Goal: Task Accomplishment & Management: Use online tool/utility

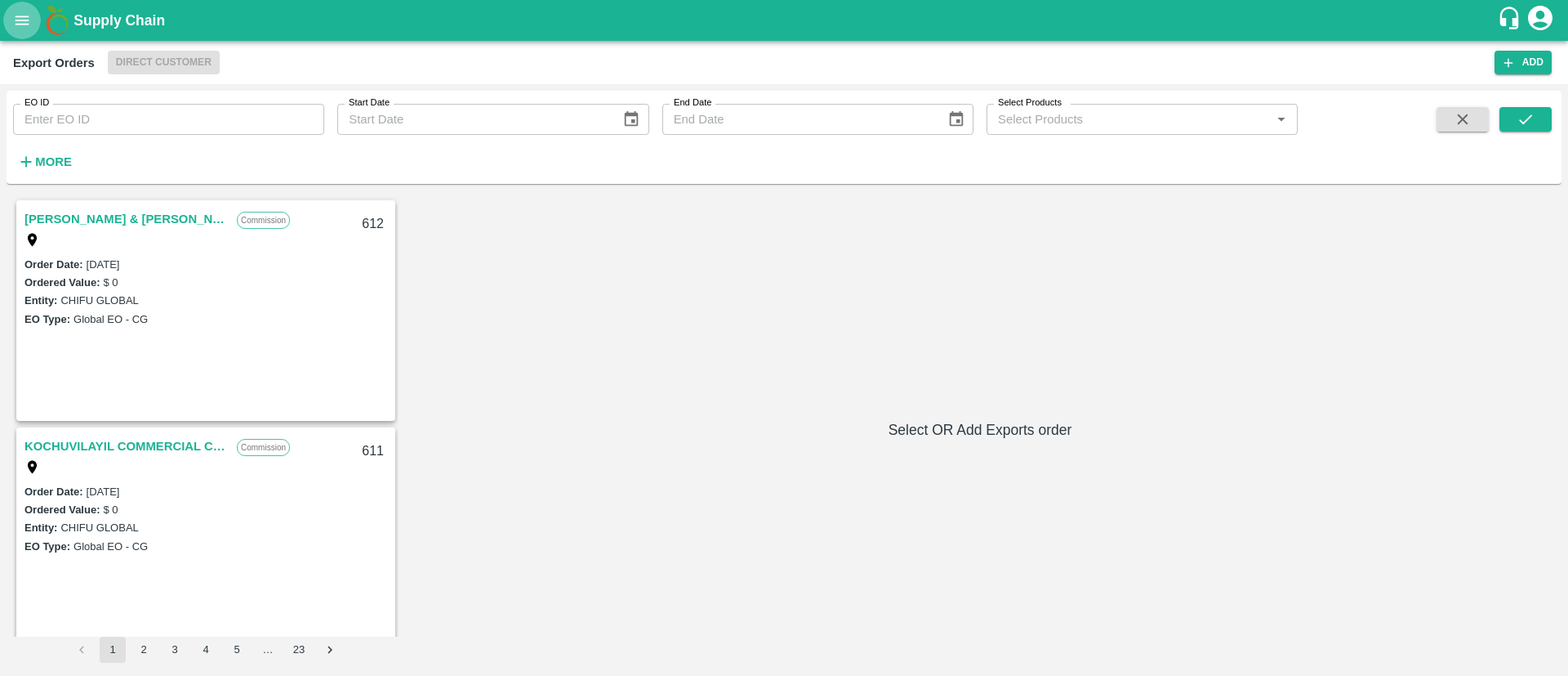
click at [25, 32] on button "open drawer" at bounding box center [22, 20] width 37 height 37
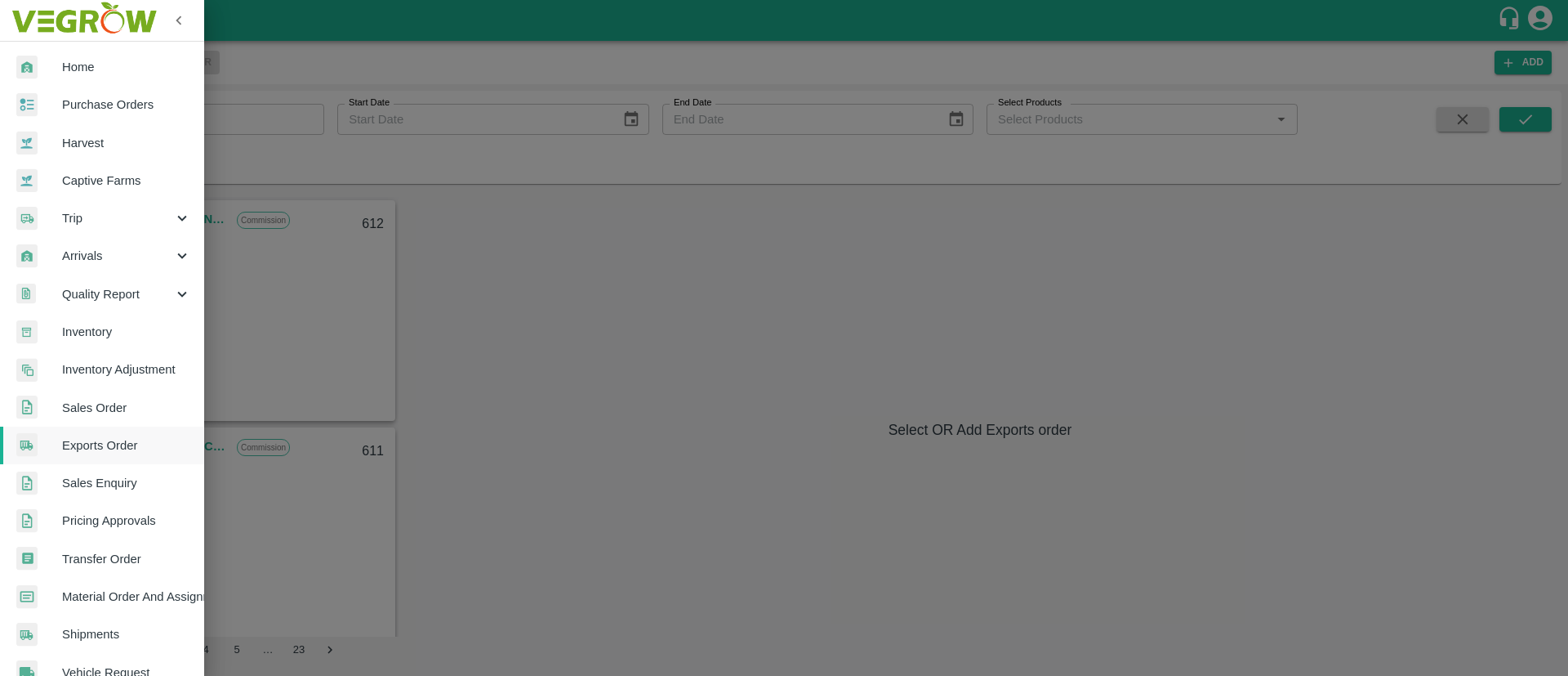
click at [76, 98] on span "Purchase Orders" at bounding box center [126, 105] width 129 height 18
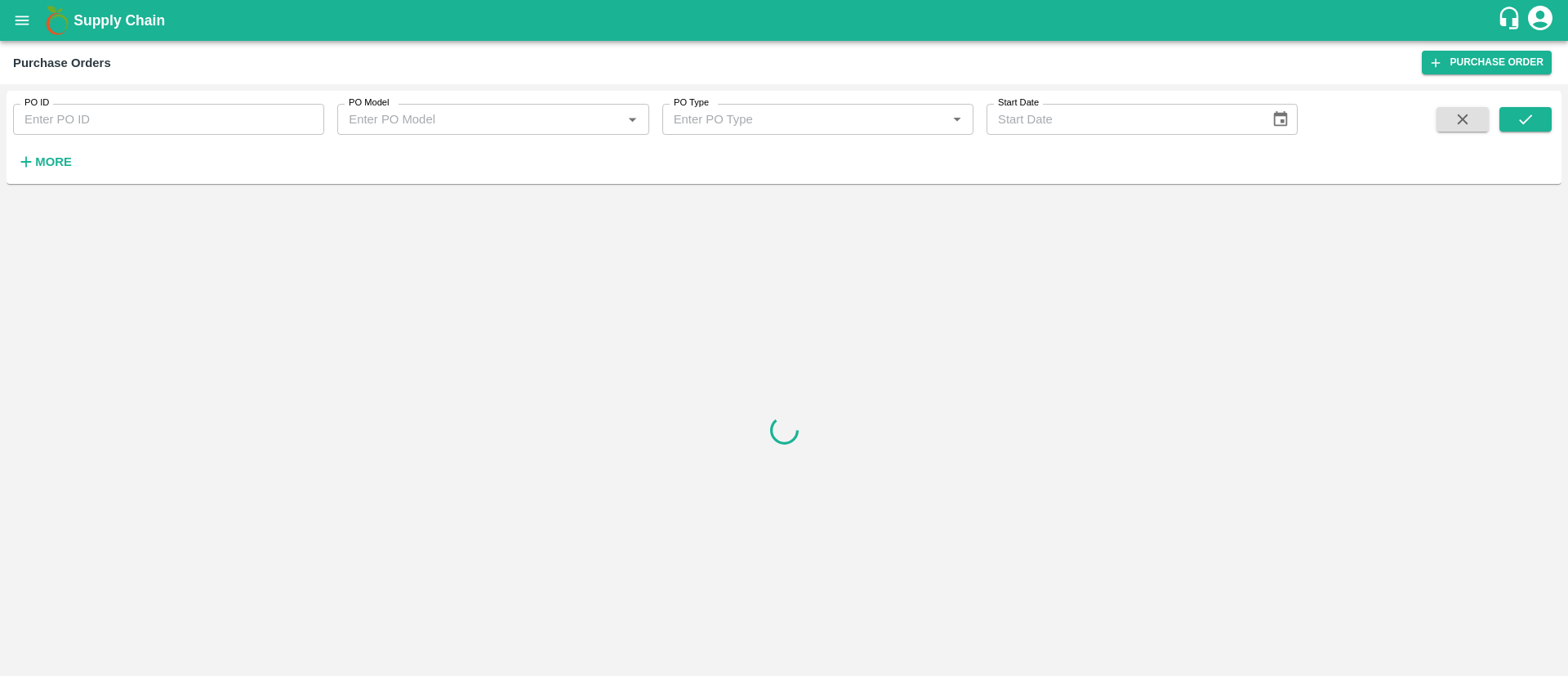
click at [136, 120] on input "PO ID" at bounding box center [169, 119] width 311 height 31
paste input "177779"
click at [1526, 117] on icon "submit" at bounding box center [1526, 120] width 18 height 18
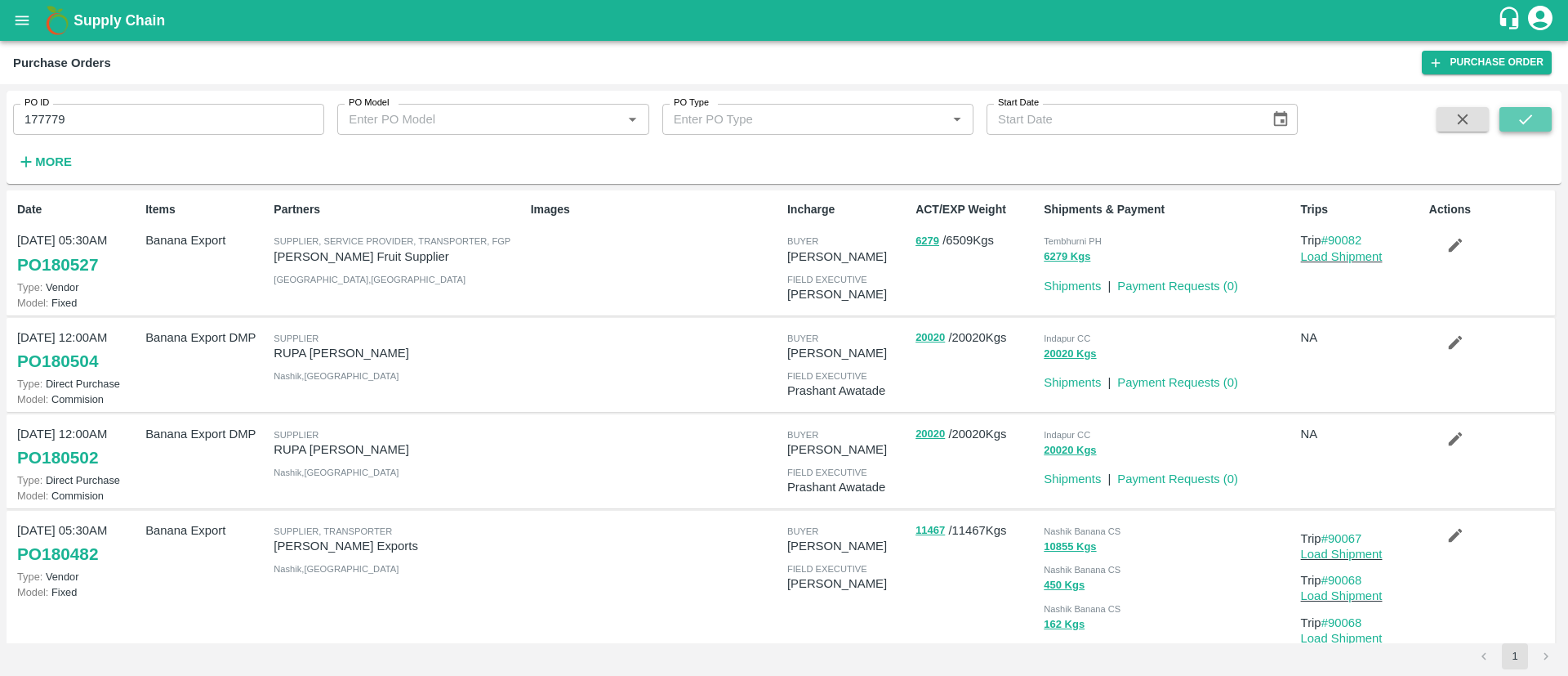
click at [1526, 117] on icon "submit" at bounding box center [1526, 120] width 18 height 18
click at [130, 124] on input "177779" at bounding box center [169, 119] width 311 height 31
type input "177779"
click at [137, 163] on div "PO ID 177779 PO ID PO Model PO Model   * PO Type PO Type   * Start Date Start D…" at bounding box center [648, 133] width 1297 height 85
click at [1524, 121] on icon "submit" at bounding box center [1526, 120] width 13 height 10
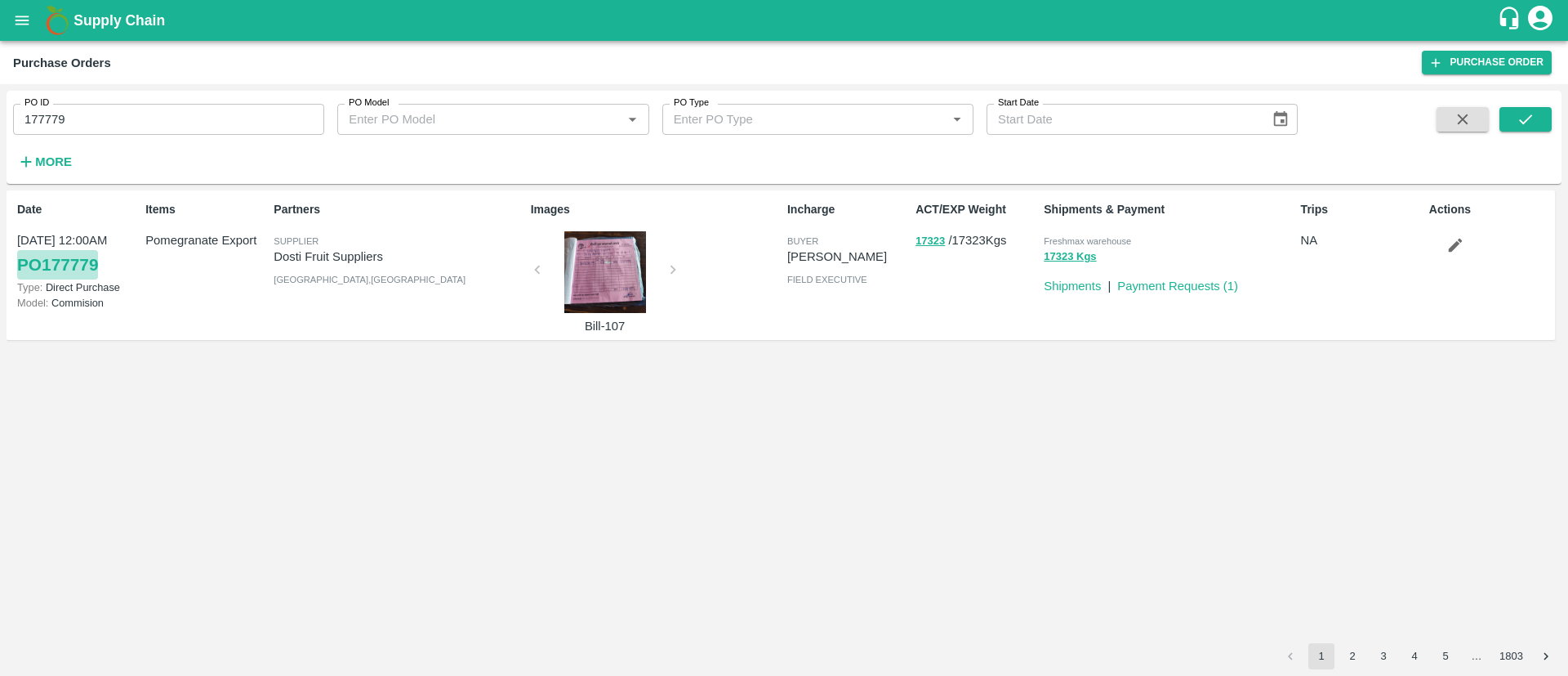
click at [52, 257] on link "PO 177779" at bounding box center [57, 264] width 81 height 29
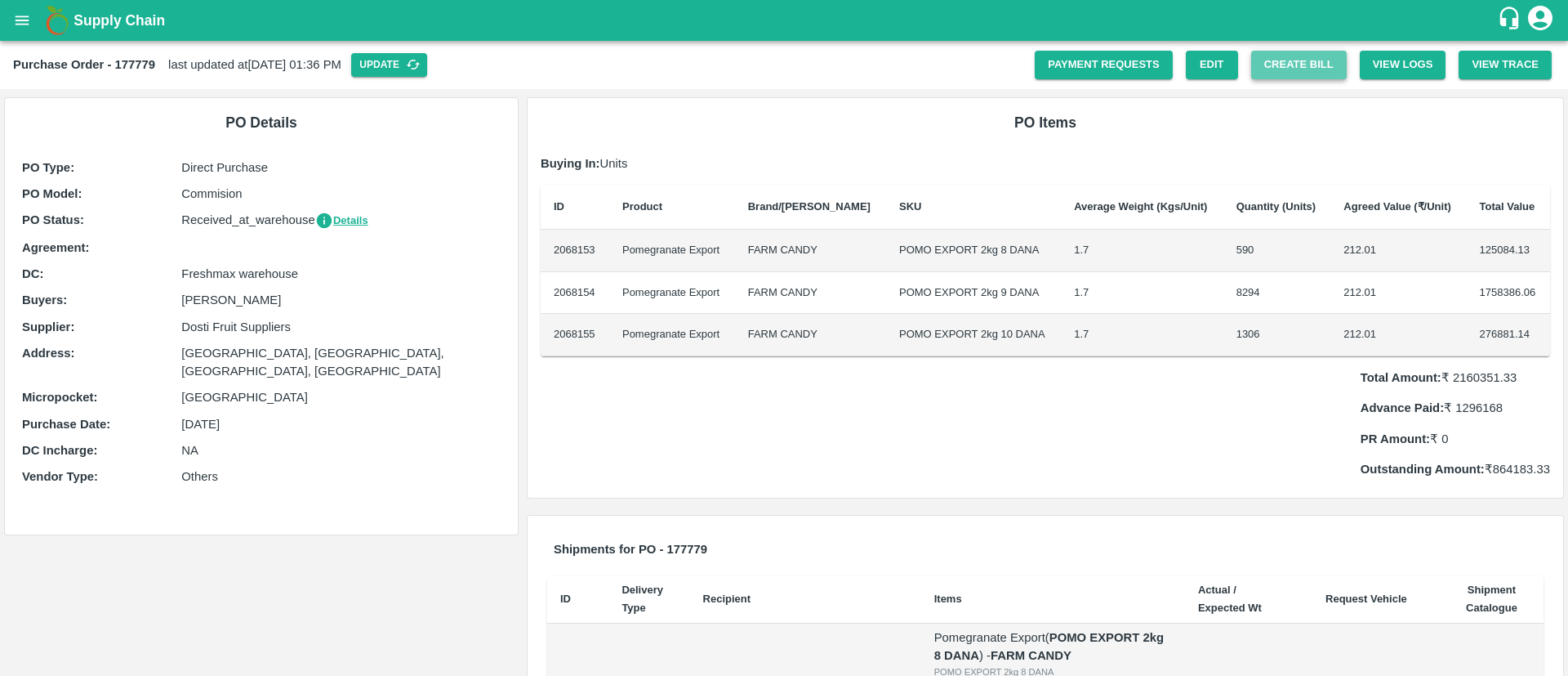
click at [1268, 57] on button "Create Bill" at bounding box center [1298, 65] width 96 height 28
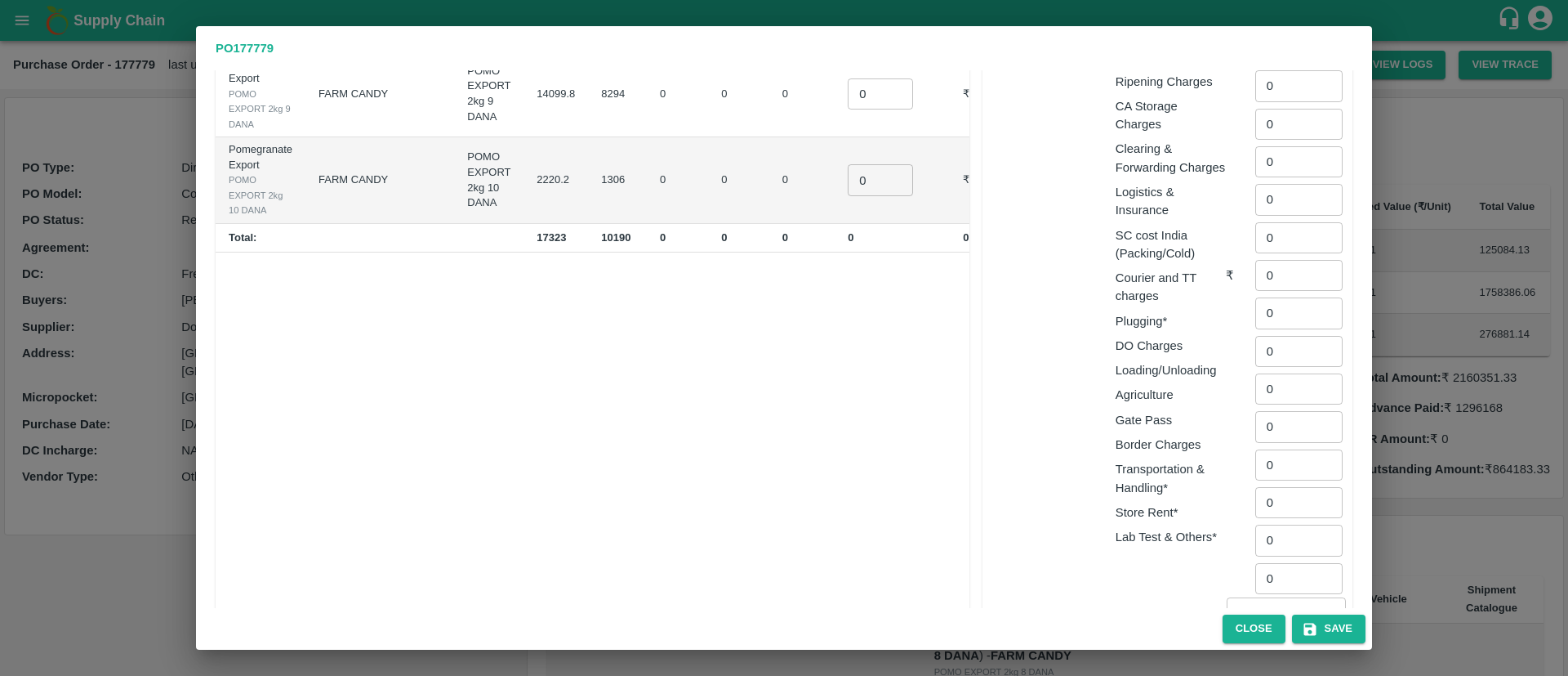
scroll to position [405, 0]
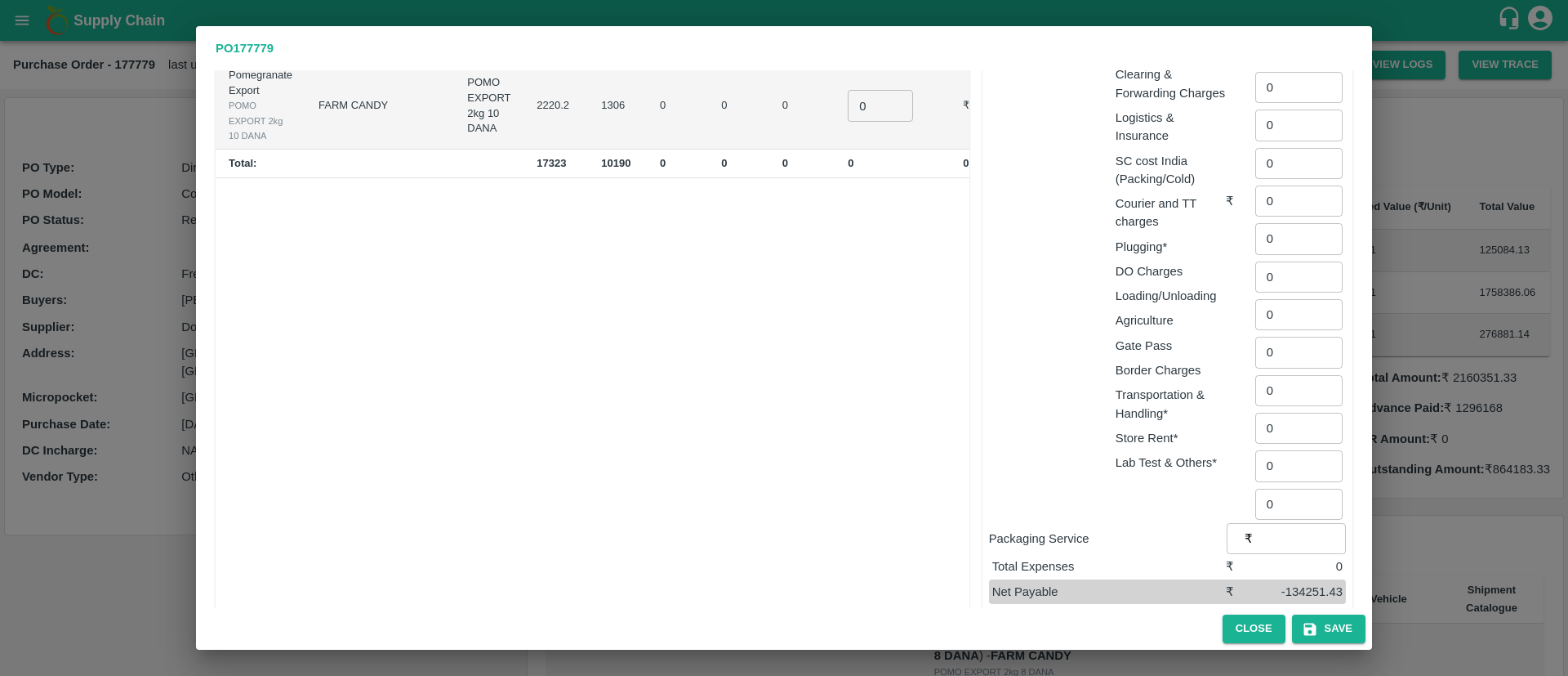
click at [1438, 337] on div "PO 177779 Supplier : Dosti Fruit Suppliers Address : Sangola, Solapur, Sangola,…" at bounding box center [784, 338] width 1568 height 676
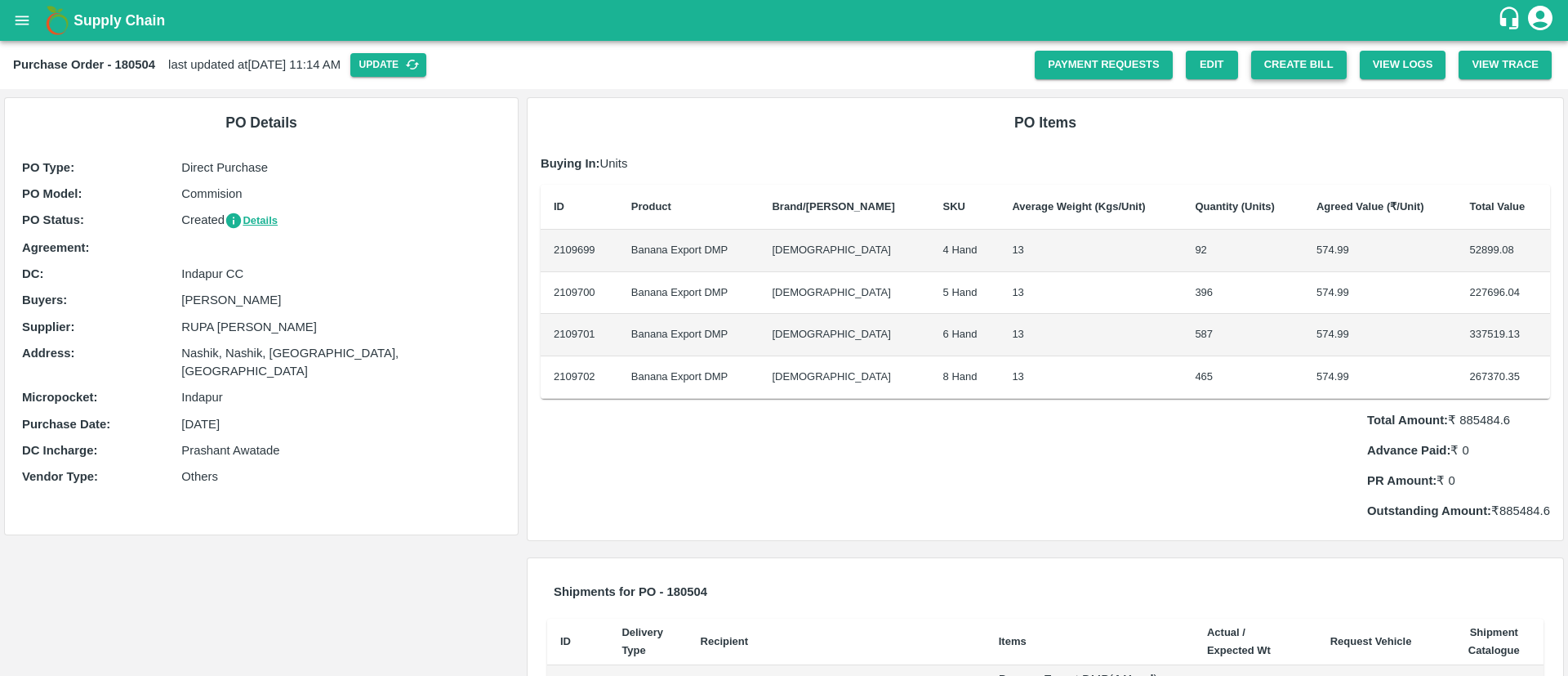
click at [1265, 64] on button "Create Bill" at bounding box center [1298, 65] width 96 height 28
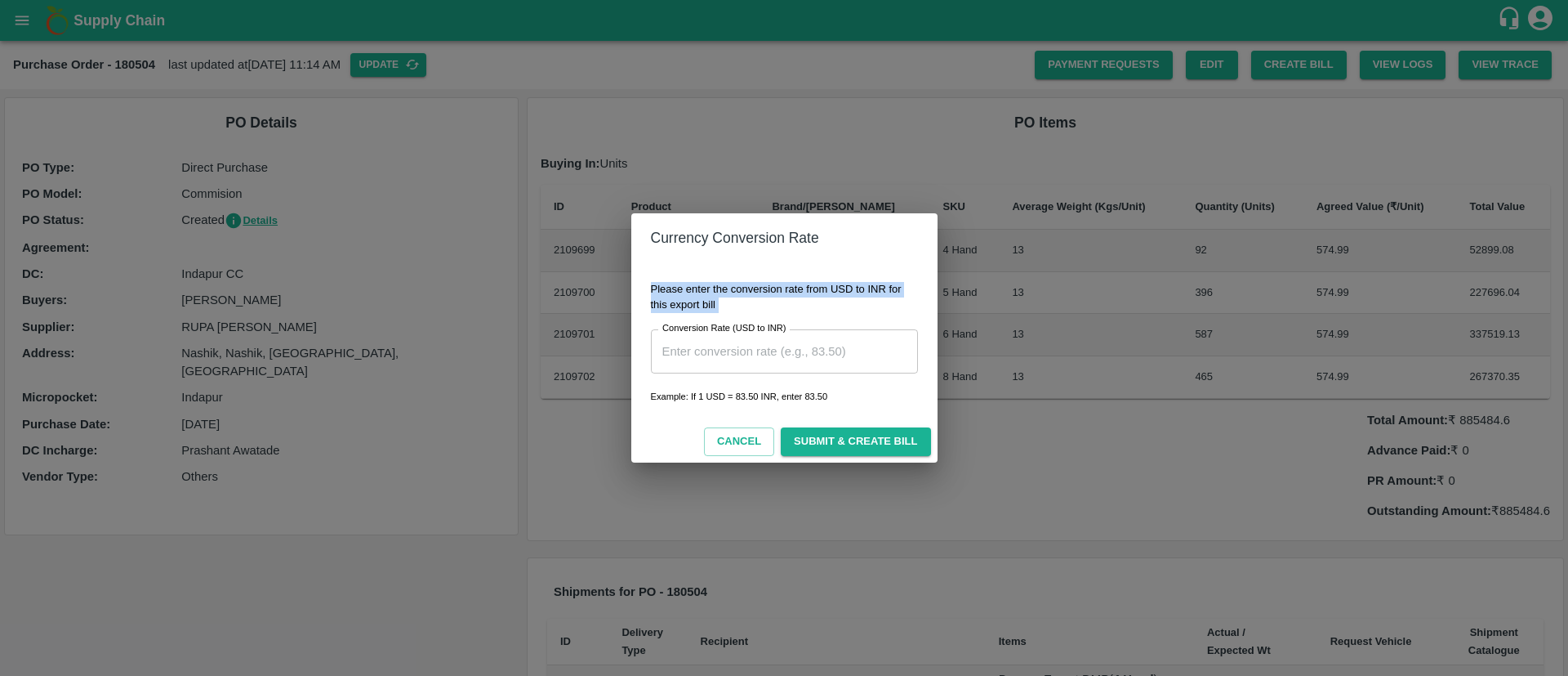
click at [807, 301] on div "Currency Conversion Rate Please enter the conversion rate from USD to INR for t…" at bounding box center [784, 338] width 1568 height 676
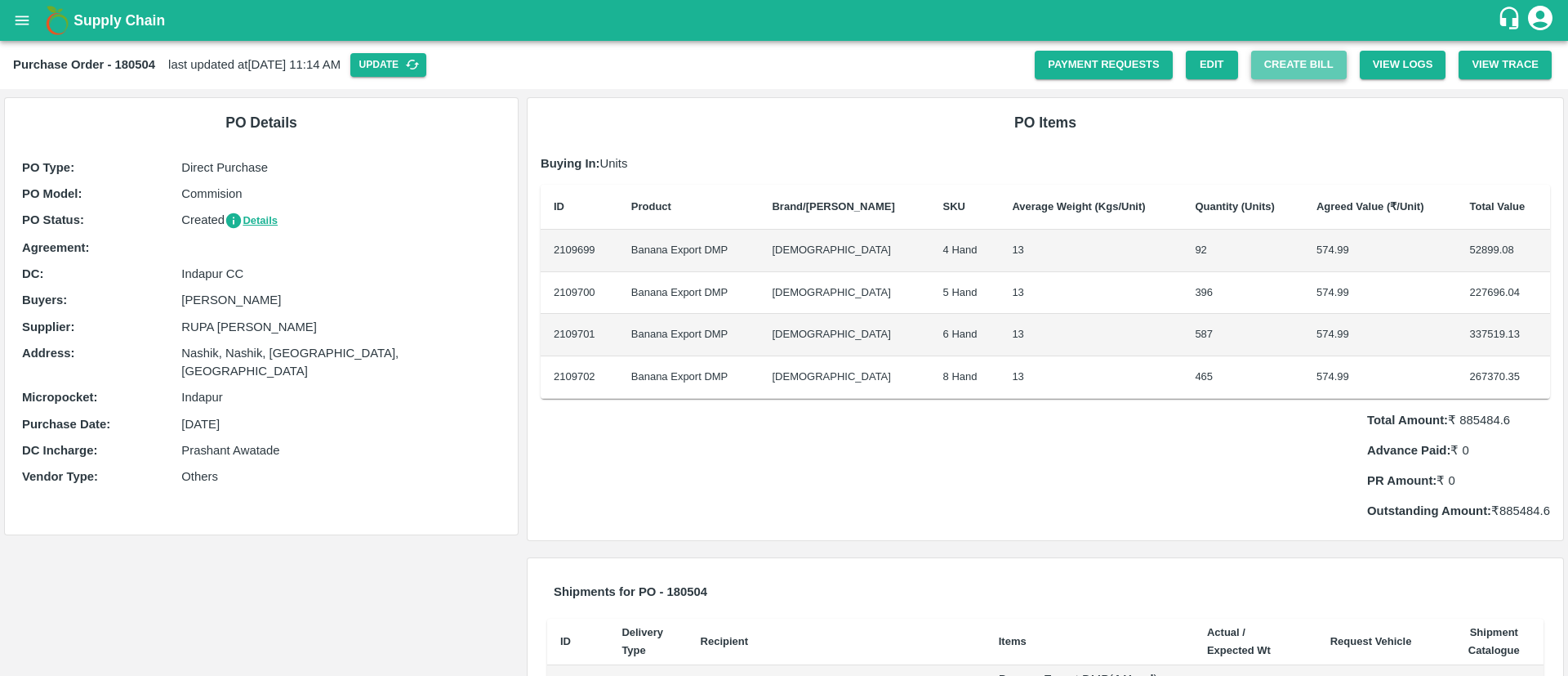
click at [1275, 62] on button "Create Bill" at bounding box center [1298, 65] width 96 height 28
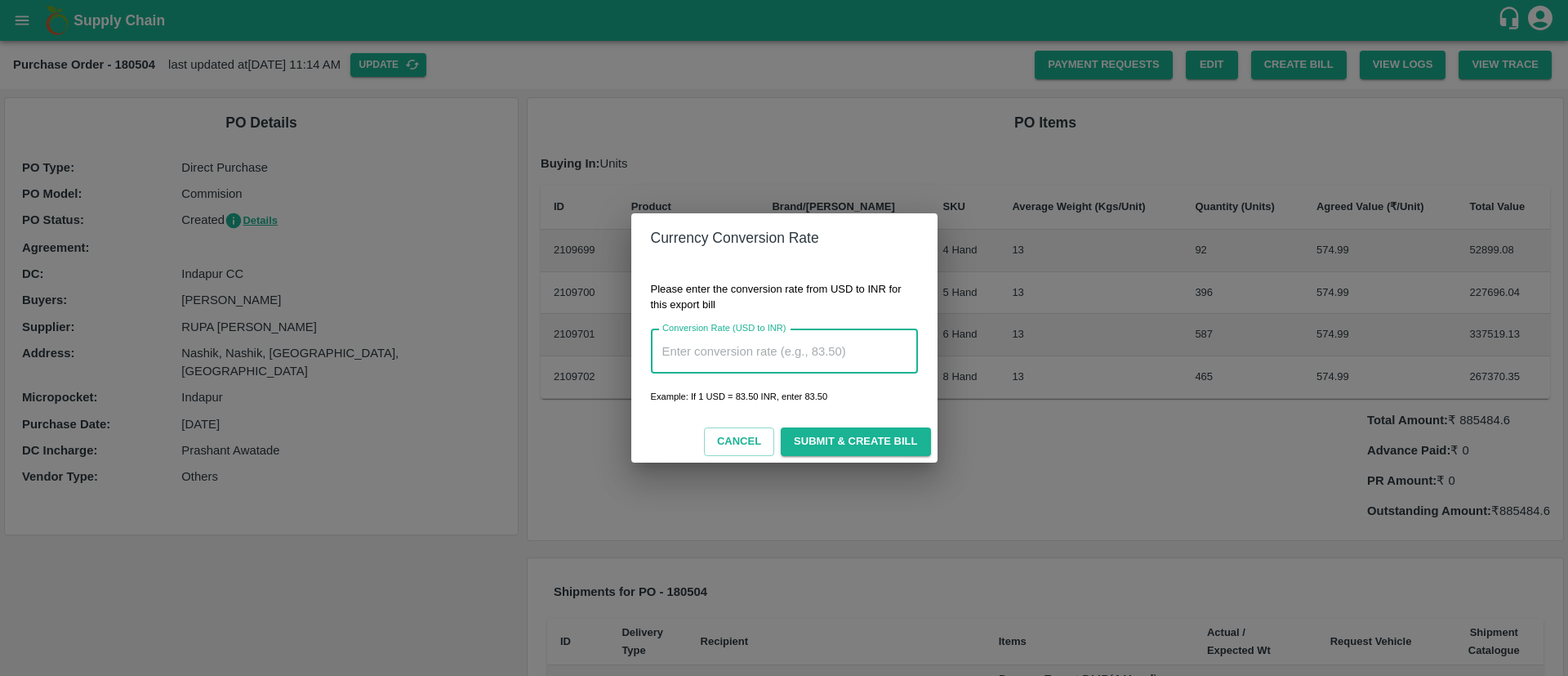
click at [775, 359] on input "Conversion Rate (USD to INR)" at bounding box center [784, 351] width 267 height 44
type input "88"
click at [729, 427] on button "Cancel" at bounding box center [739, 442] width 70 height 28
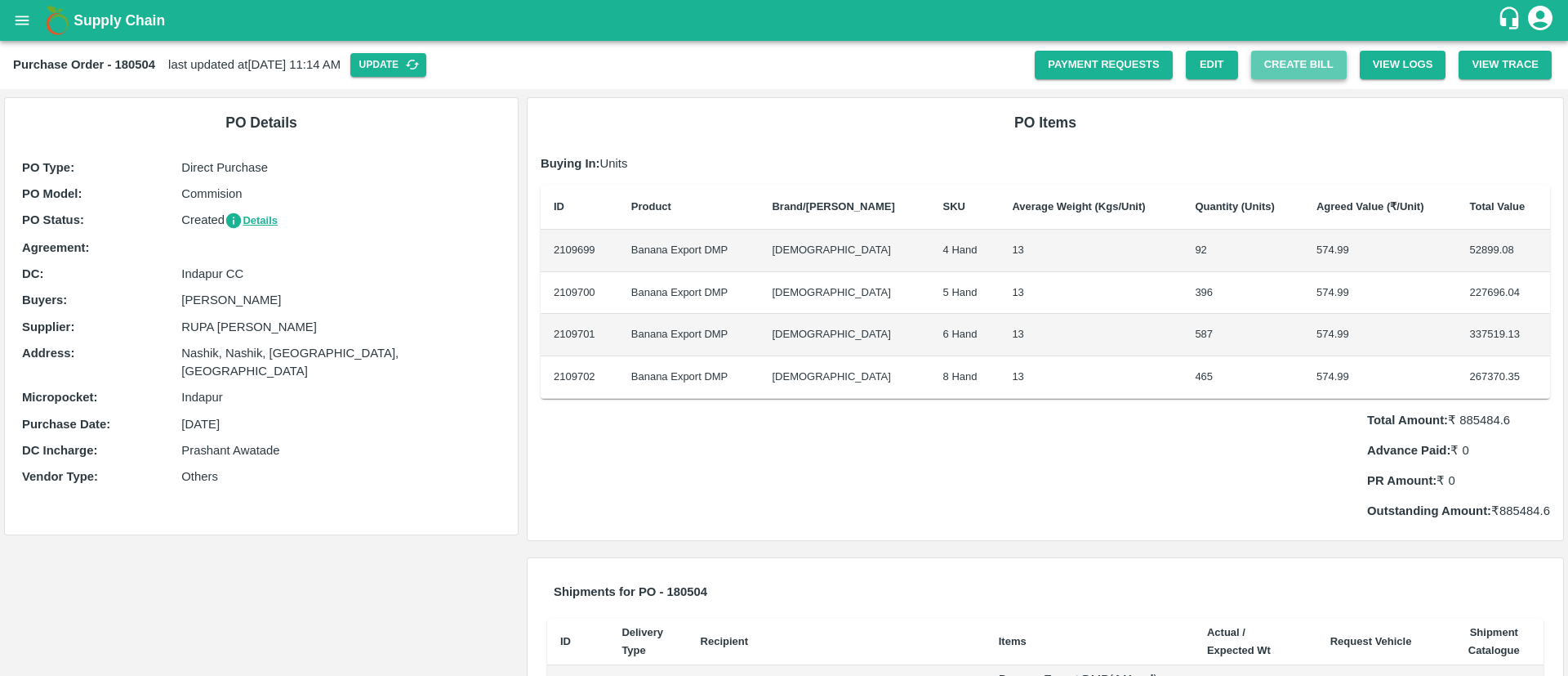
click at [1286, 62] on button "Create Bill" at bounding box center [1298, 65] width 96 height 28
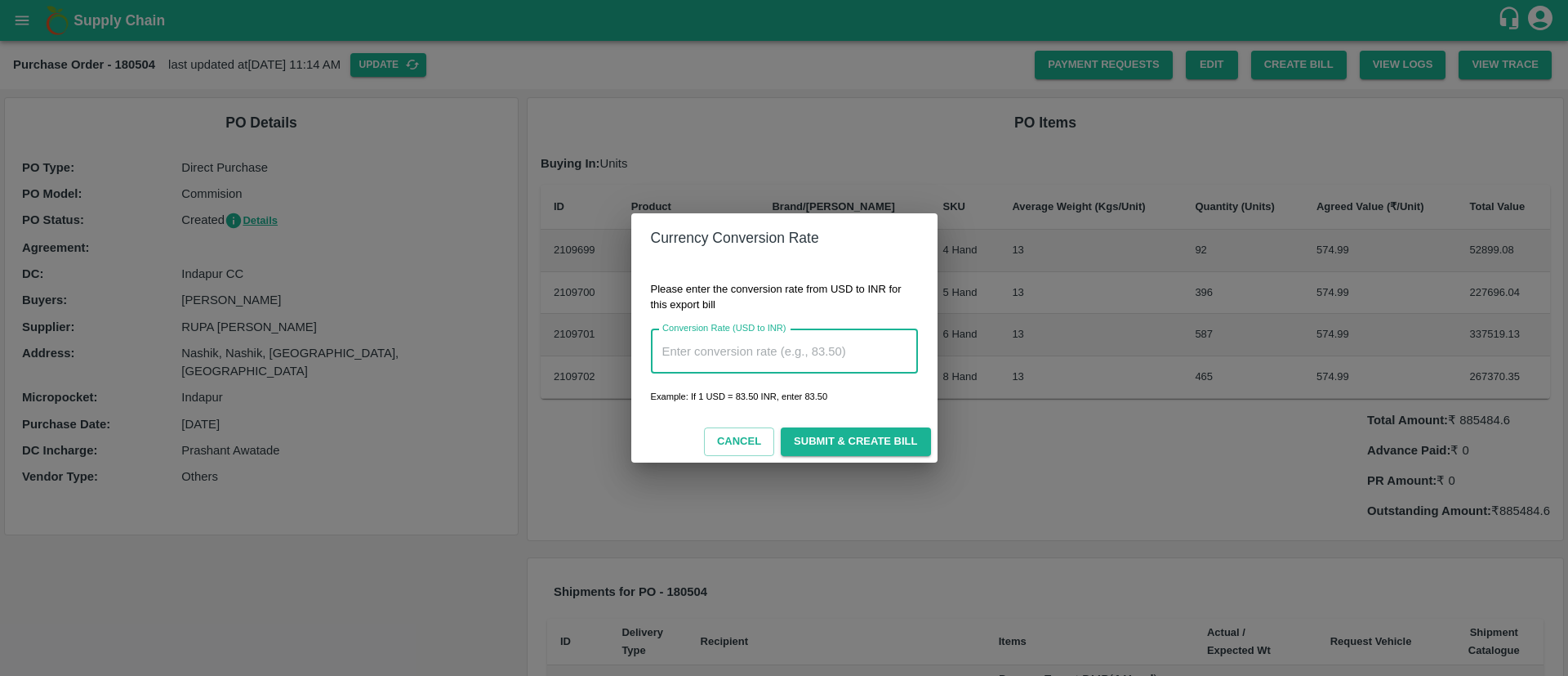
click at [789, 343] on input "Conversion Rate (USD to INR)" at bounding box center [784, 351] width 267 height 44
type input "88"
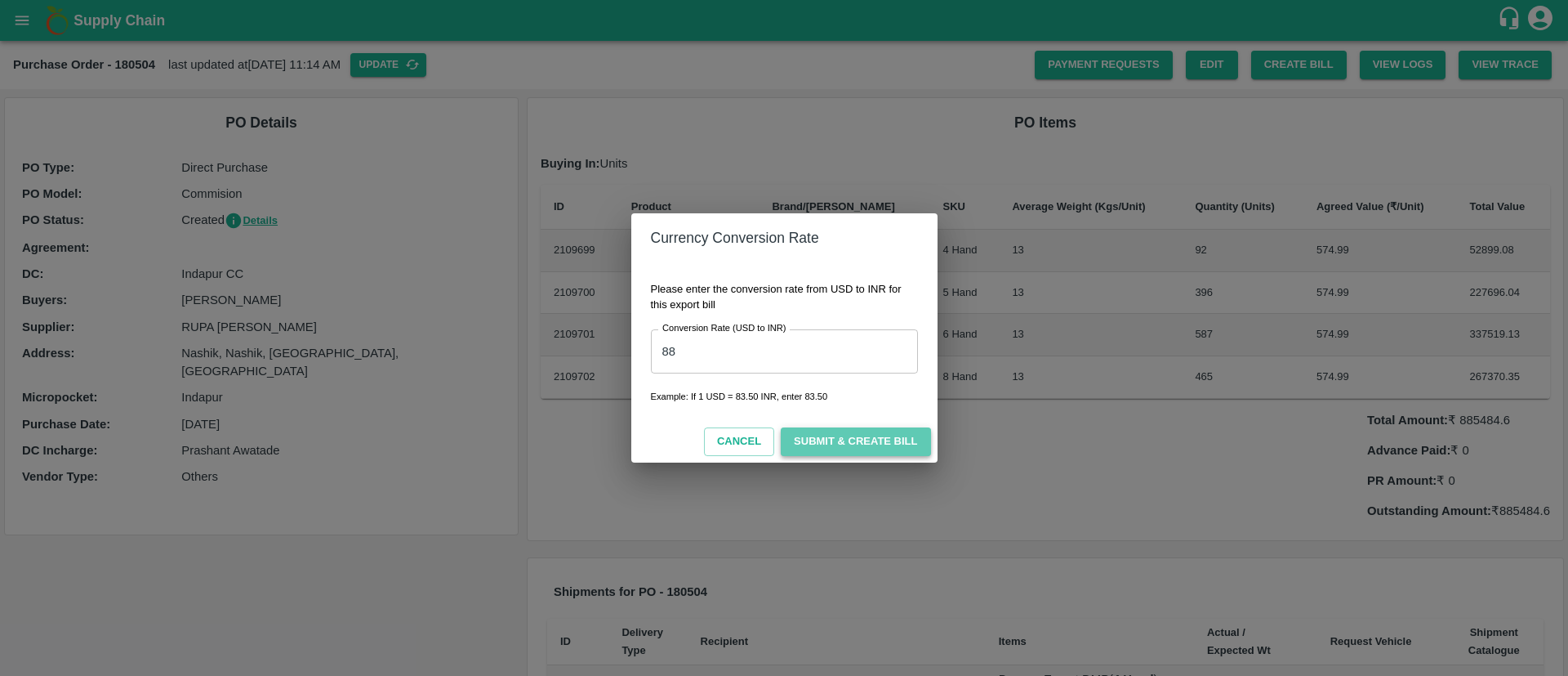
click at [845, 447] on button "Submit & Create Bill" at bounding box center [855, 442] width 150 height 28
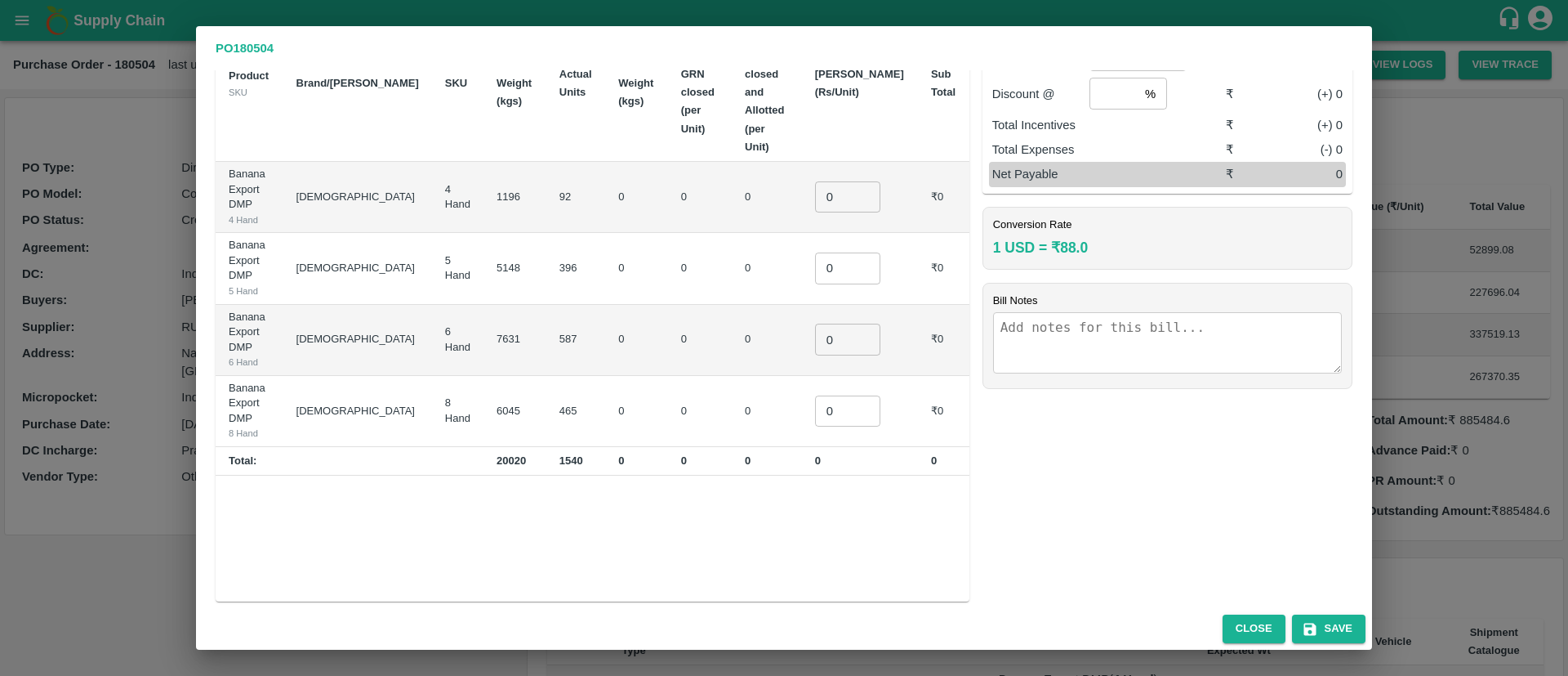
scroll to position [180, 0]
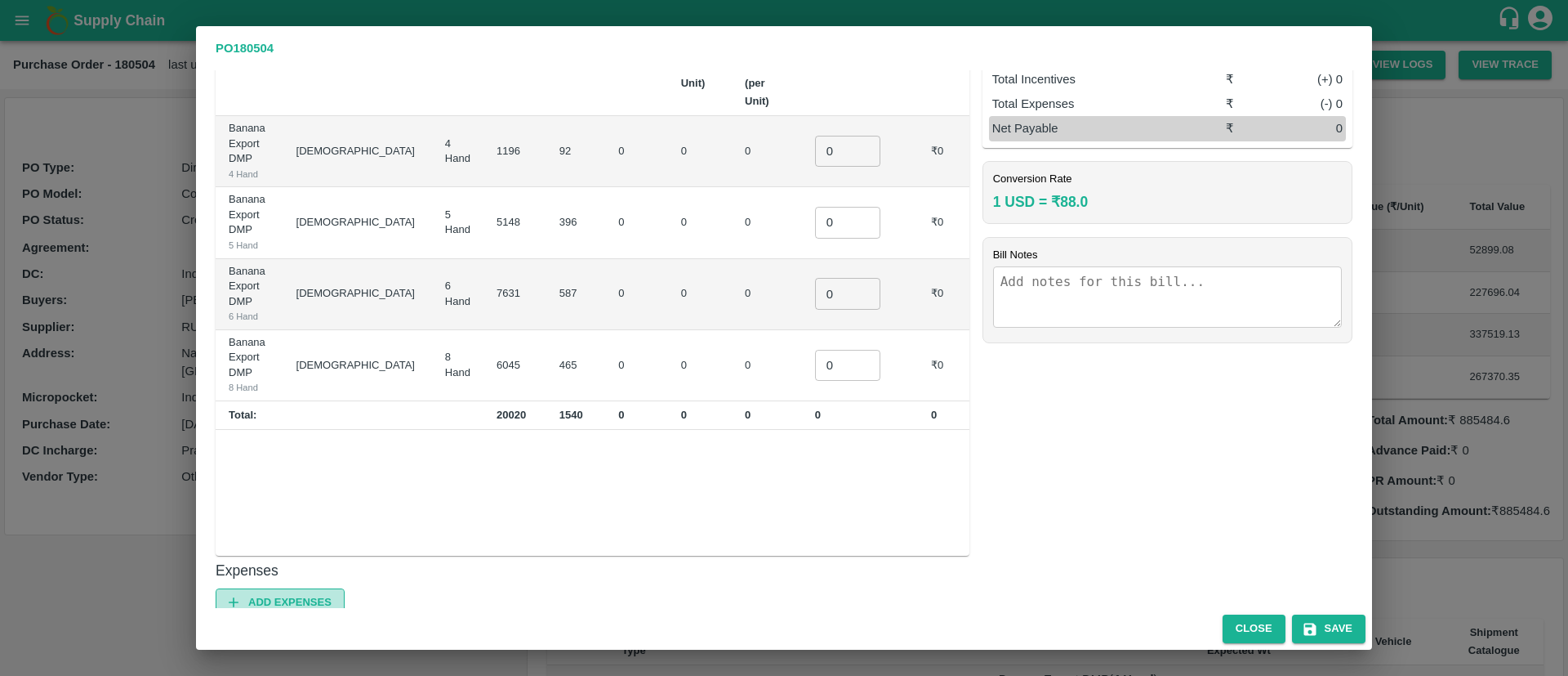
click at [279, 588] on button "Add Expenses" at bounding box center [279, 602] width 129 height 28
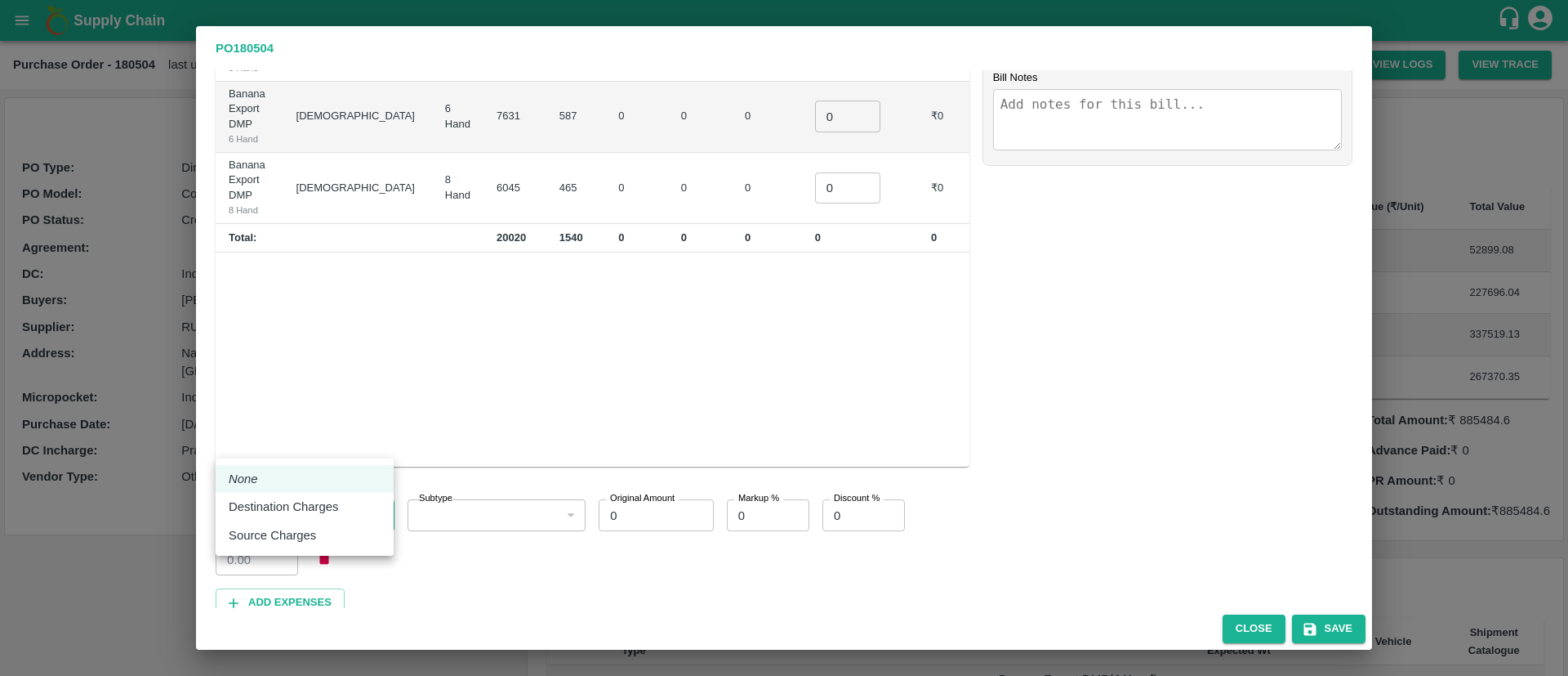
click at [335, 455] on body "Supply Chain Purchase Order - 180504 last updated at [DATE] 11:14 AM Update Pay…" at bounding box center [784, 338] width 1568 height 676
click at [304, 516] on li "Destination Charges" at bounding box center [304, 506] width 178 height 27
type input "2"
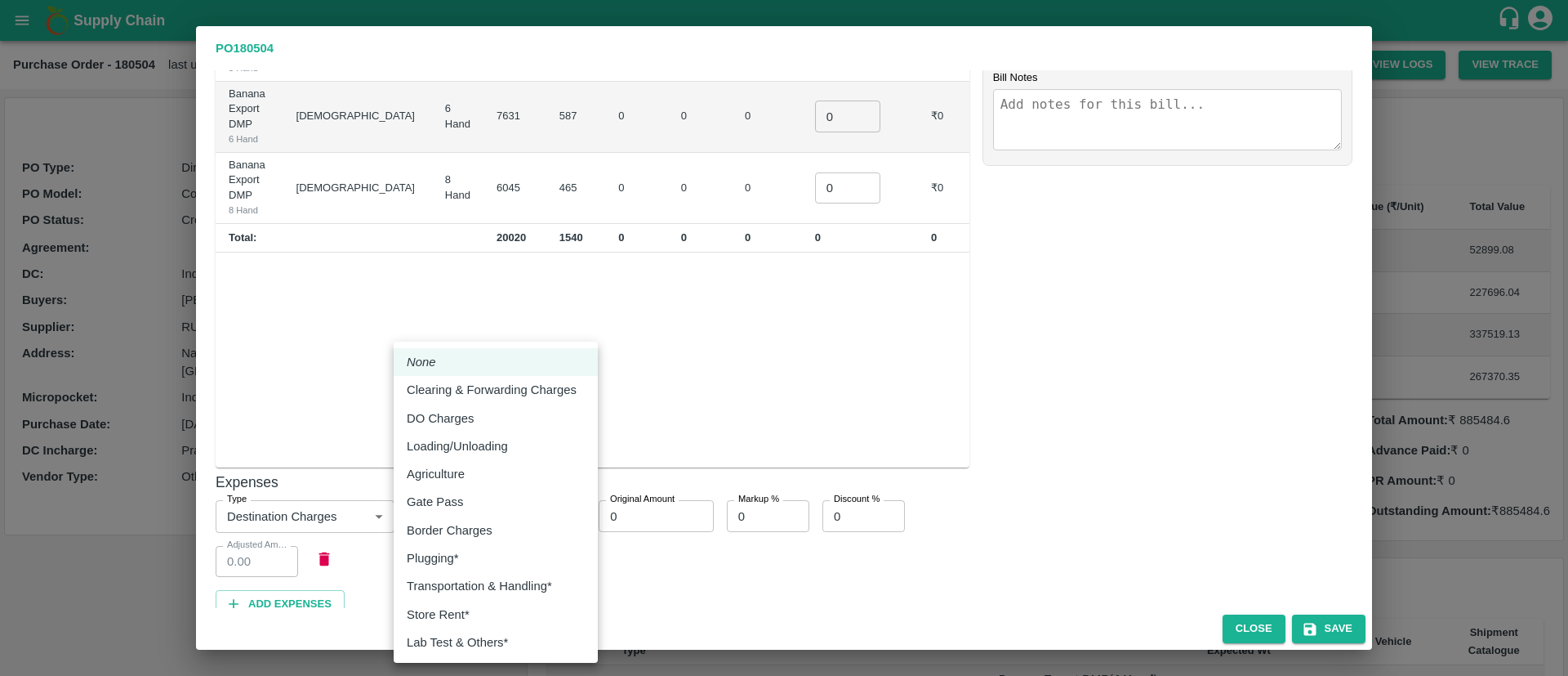
click at [469, 450] on body "Supply Chain Purchase Order - 180504 last updated at [DATE] 11:14 AM Update Pay…" at bounding box center [784, 338] width 1568 height 676
click at [641, 511] on div at bounding box center [784, 338] width 1568 height 676
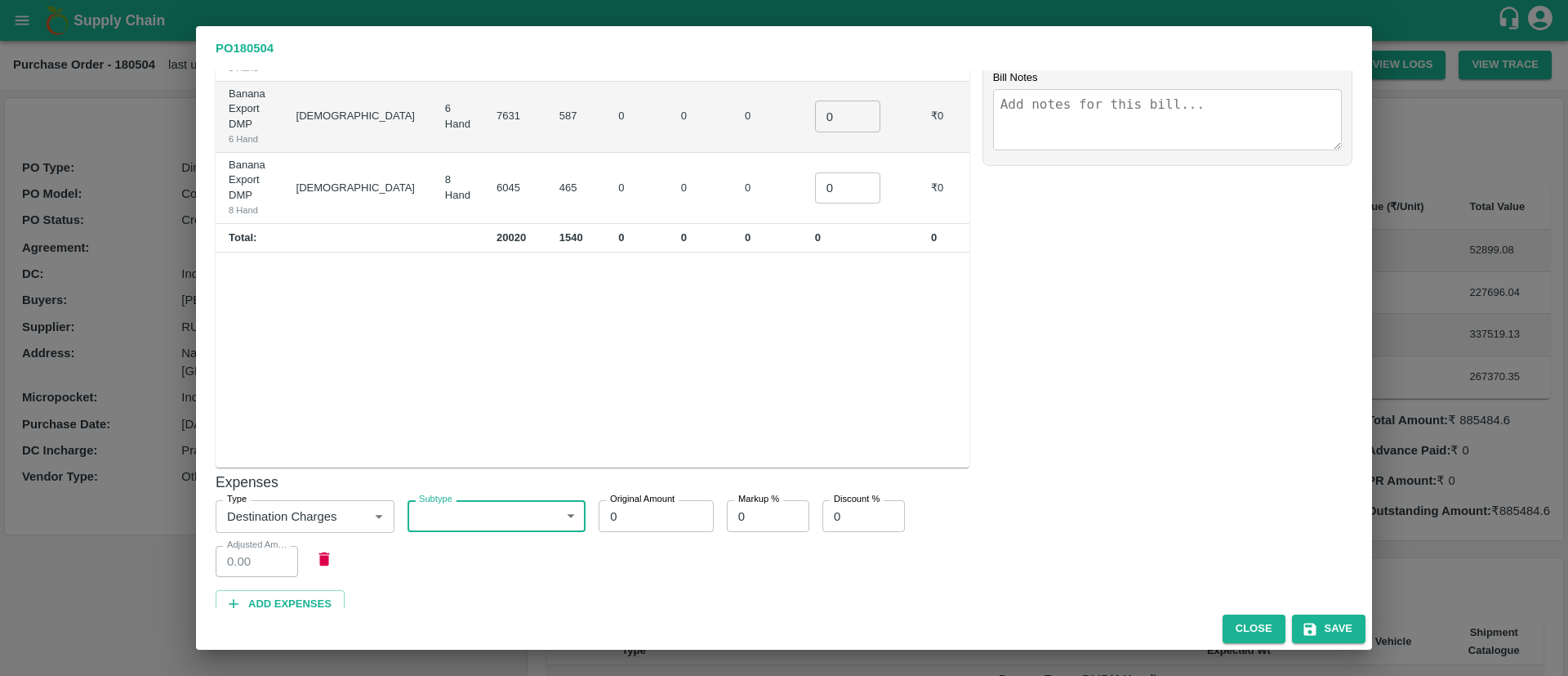
scroll to position [358, 0]
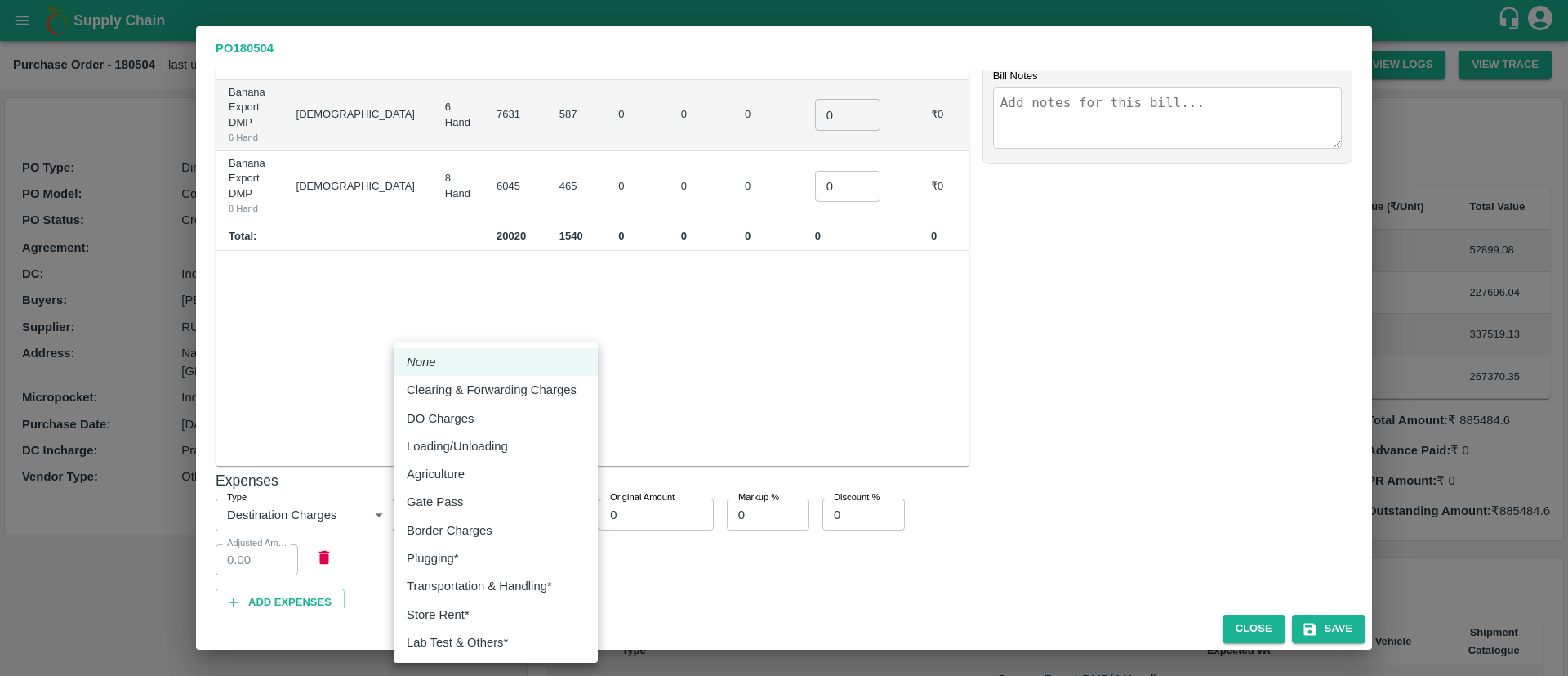
click at [509, 447] on body "Supply Chain Purchase Order - 180504 last updated at [DATE] 11:14 AM Update Pay…" at bounding box center [784, 338] width 1568 height 676
click at [341, 532] on div at bounding box center [784, 338] width 1568 height 676
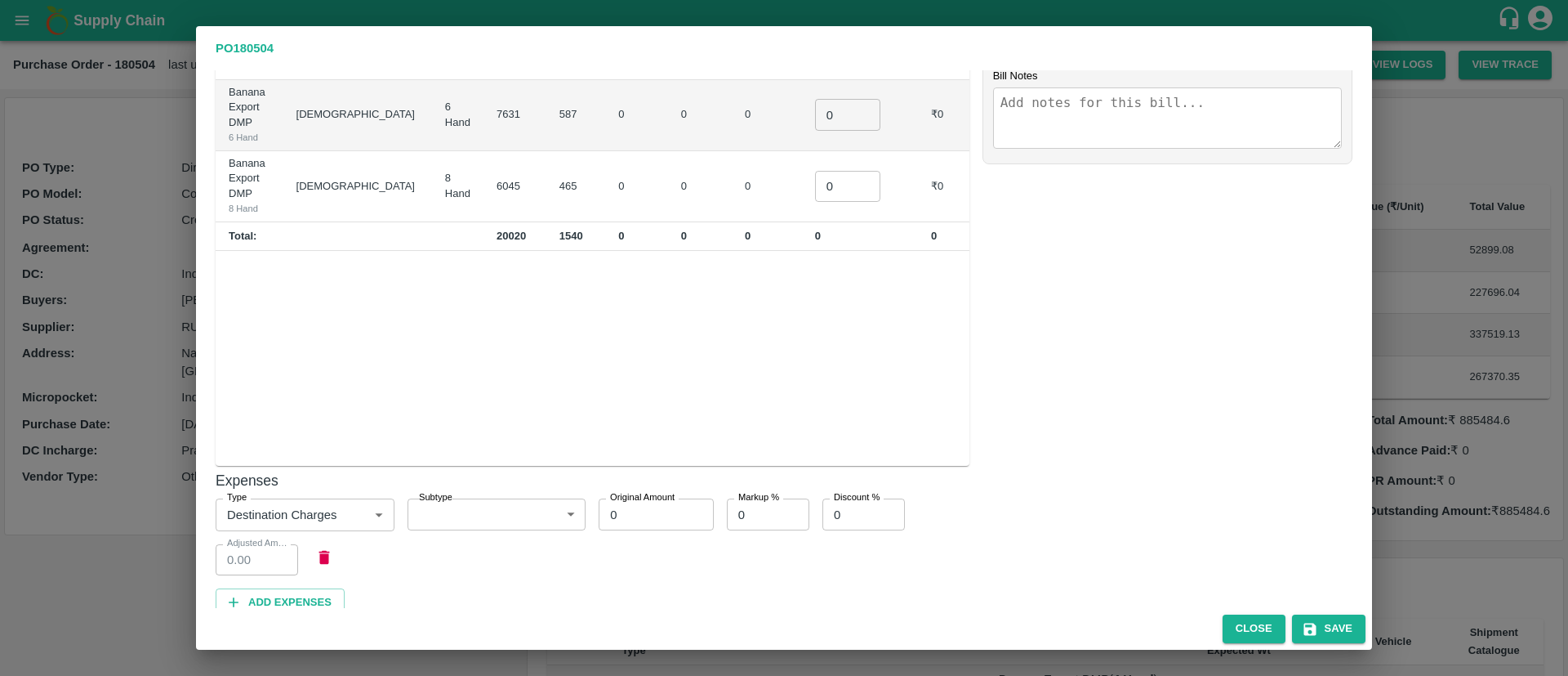
click at [312, 653] on button "Add Incentives" at bounding box center [283, 667] width 135 height 28
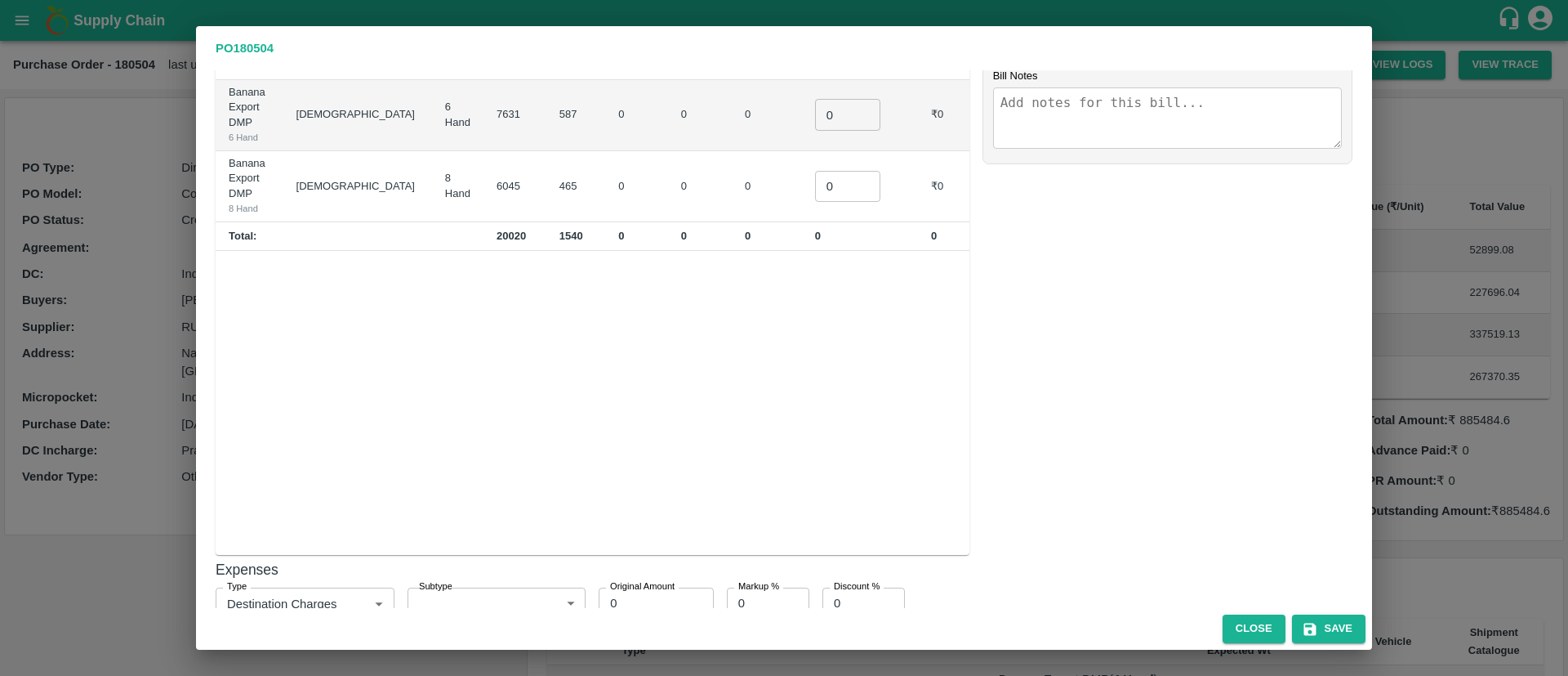
scroll to position [537, 0]
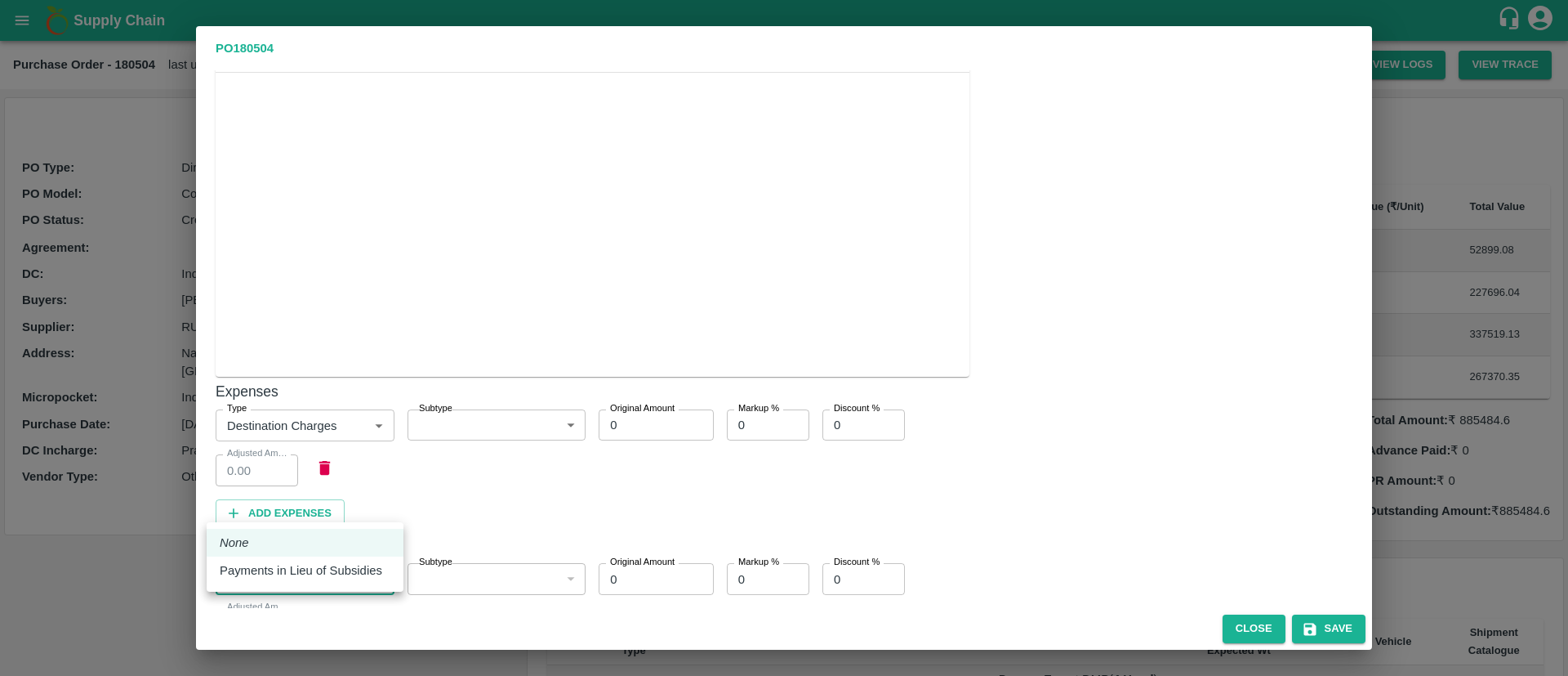
click at [314, 514] on body "Supply Chain Purchase Order - 180504 last updated at [DATE] 11:14 AM Update Pay…" at bounding box center [784, 338] width 1568 height 676
click at [332, 566] on p "Payments in Lieu of Subsidies" at bounding box center [301, 570] width 163 height 18
type input "1"
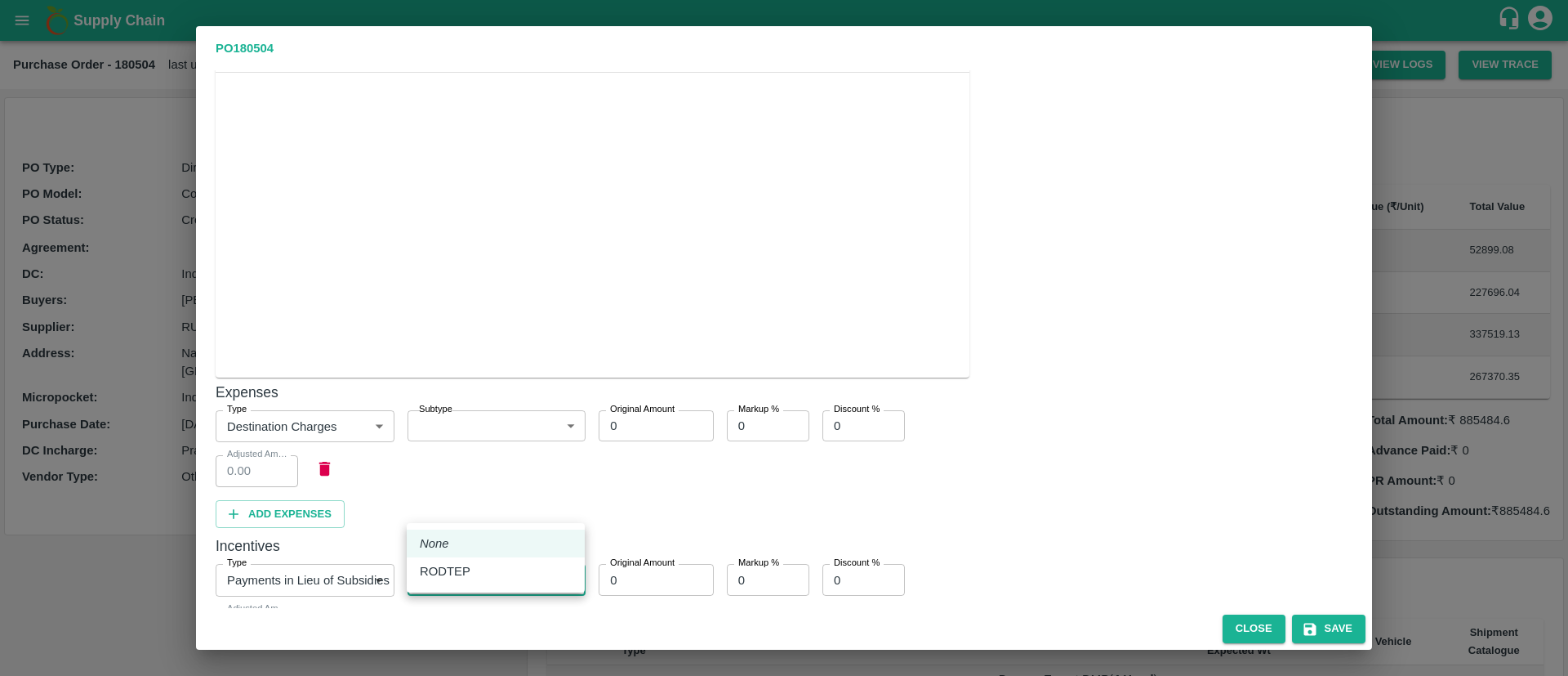
click at [495, 518] on body "Supply Chain Purchase Order - 180504 last updated at [DATE] 11:14 AM Update Pay…" at bounding box center [784, 338] width 1568 height 676
click at [526, 582] on li "RODTEP" at bounding box center [495, 570] width 178 height 27
type input "1"
click at [654, 570] on div "Supplier : RUPA [PERSON_NAME] Address : [GEOGRAPHIC_DATA], [GEOGRAPHIC_DATA] Bu…" at bounding box center [784, 338] width 1176 height 538
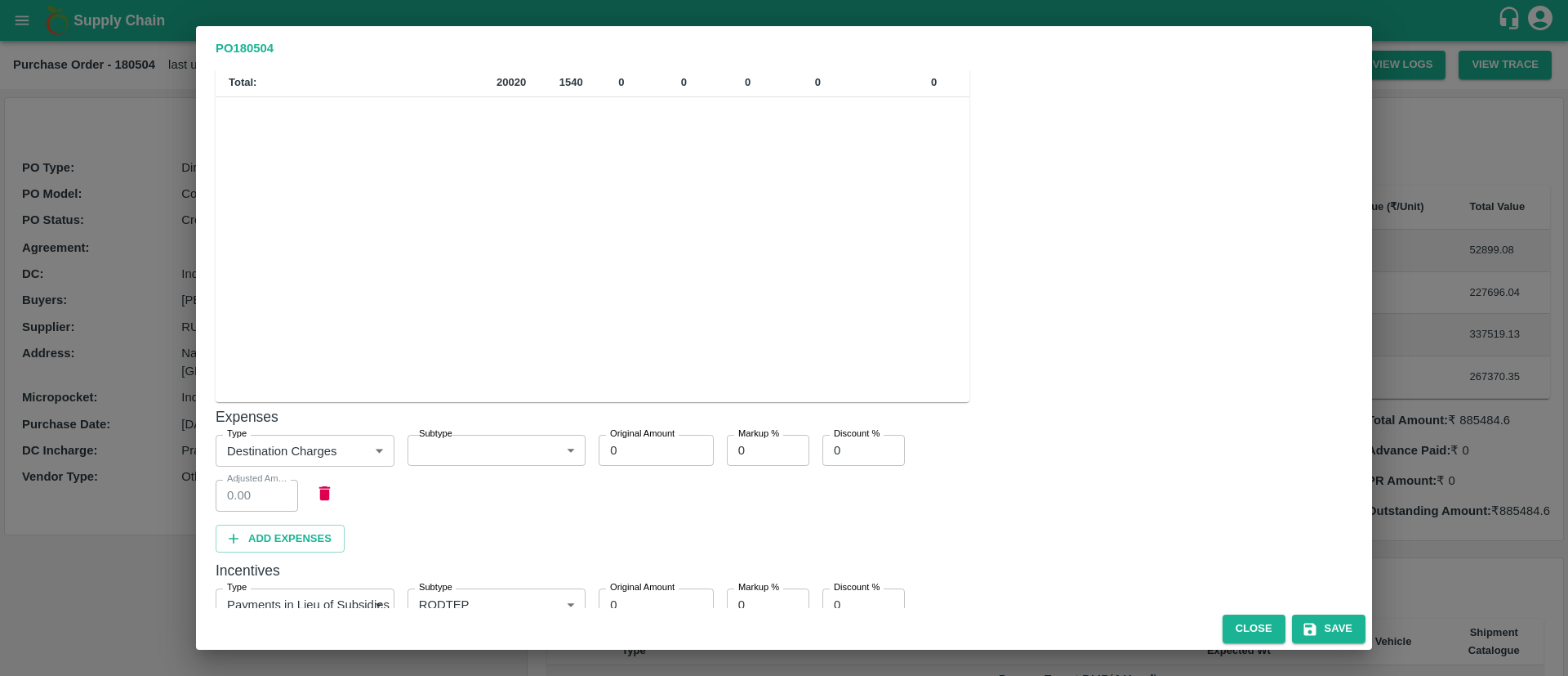
scroll to position [538, 0]
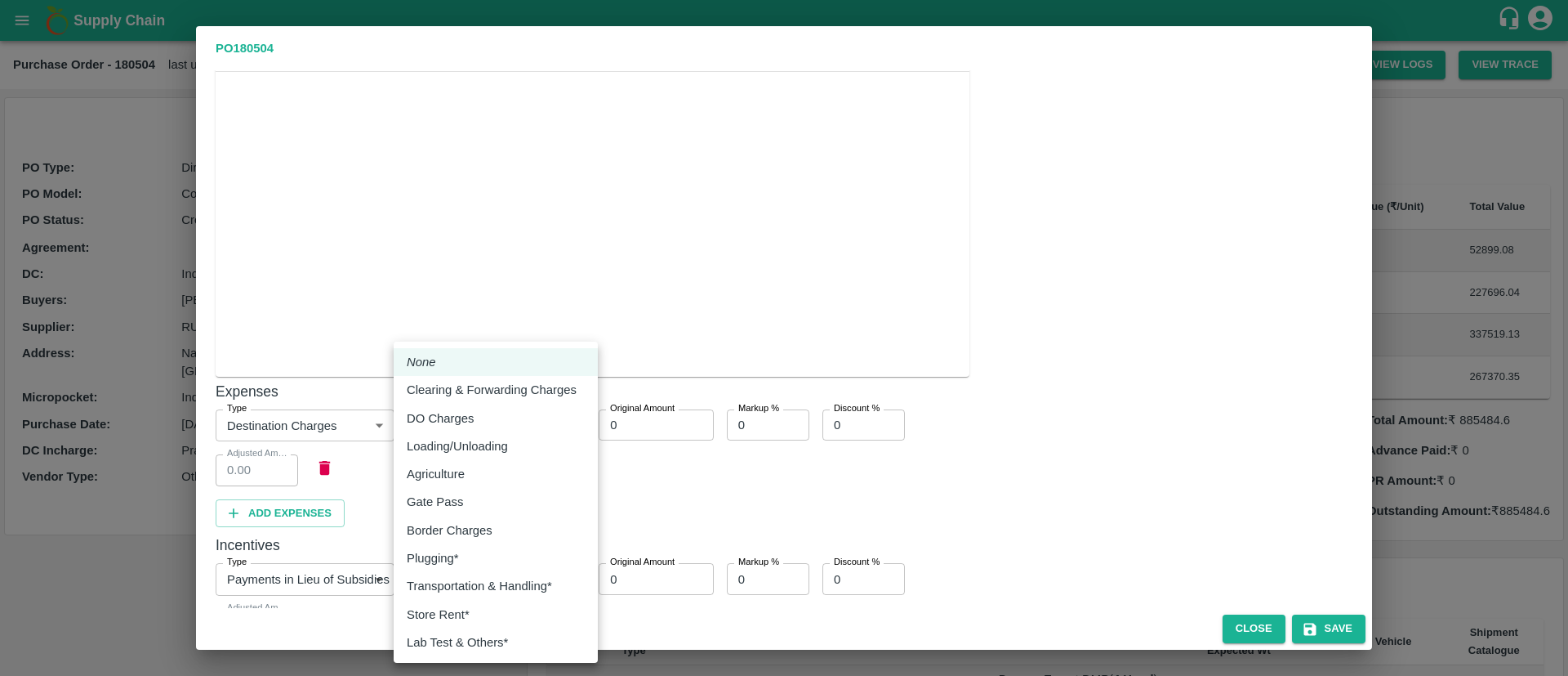
click at [523, 336] on body "Supply Chain Purchase Order - 180504 last updated at [DATE] 11:14 AM Update Pay…" at bounding box center [784, 338] width 1568 height 676
click at [735, 442] on div at bounding box center [784, 338] width 1568 height 676
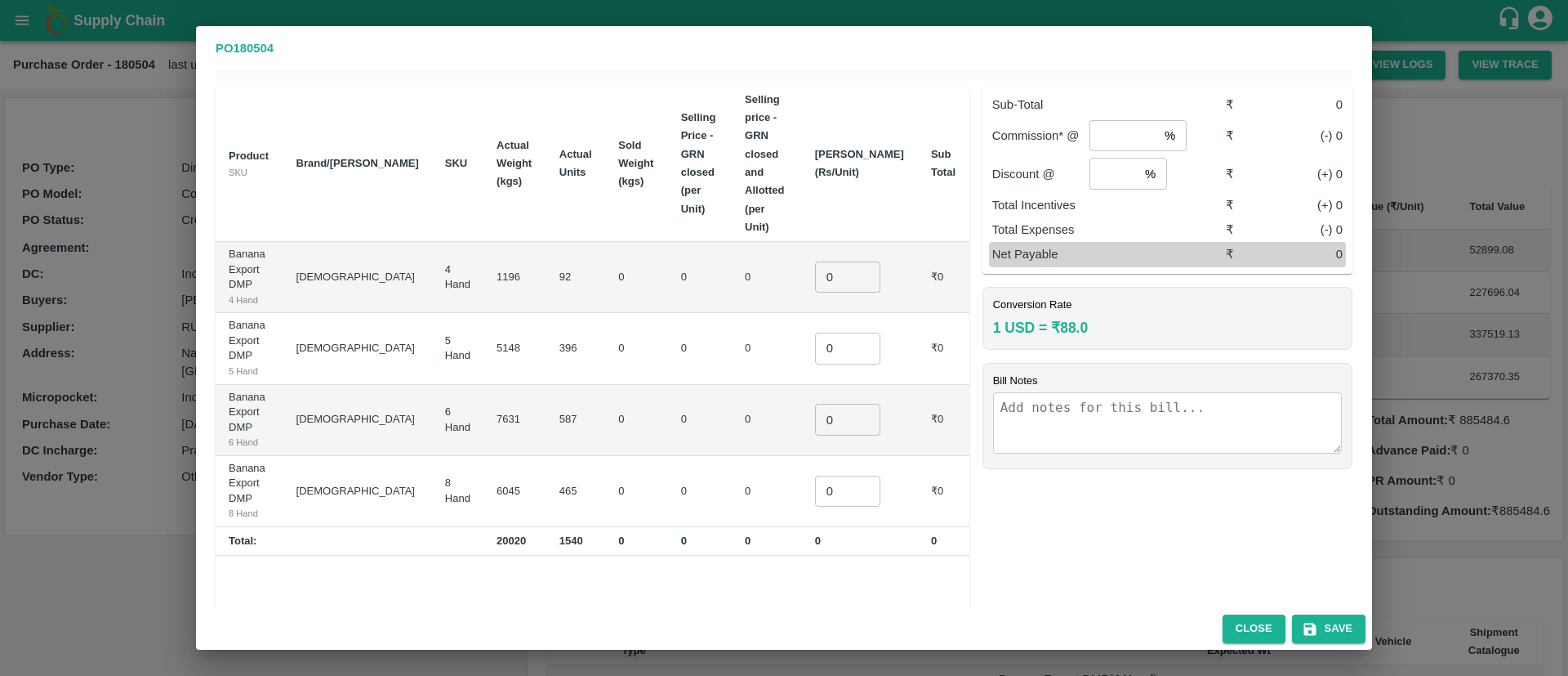
scroll to position [0, 0]
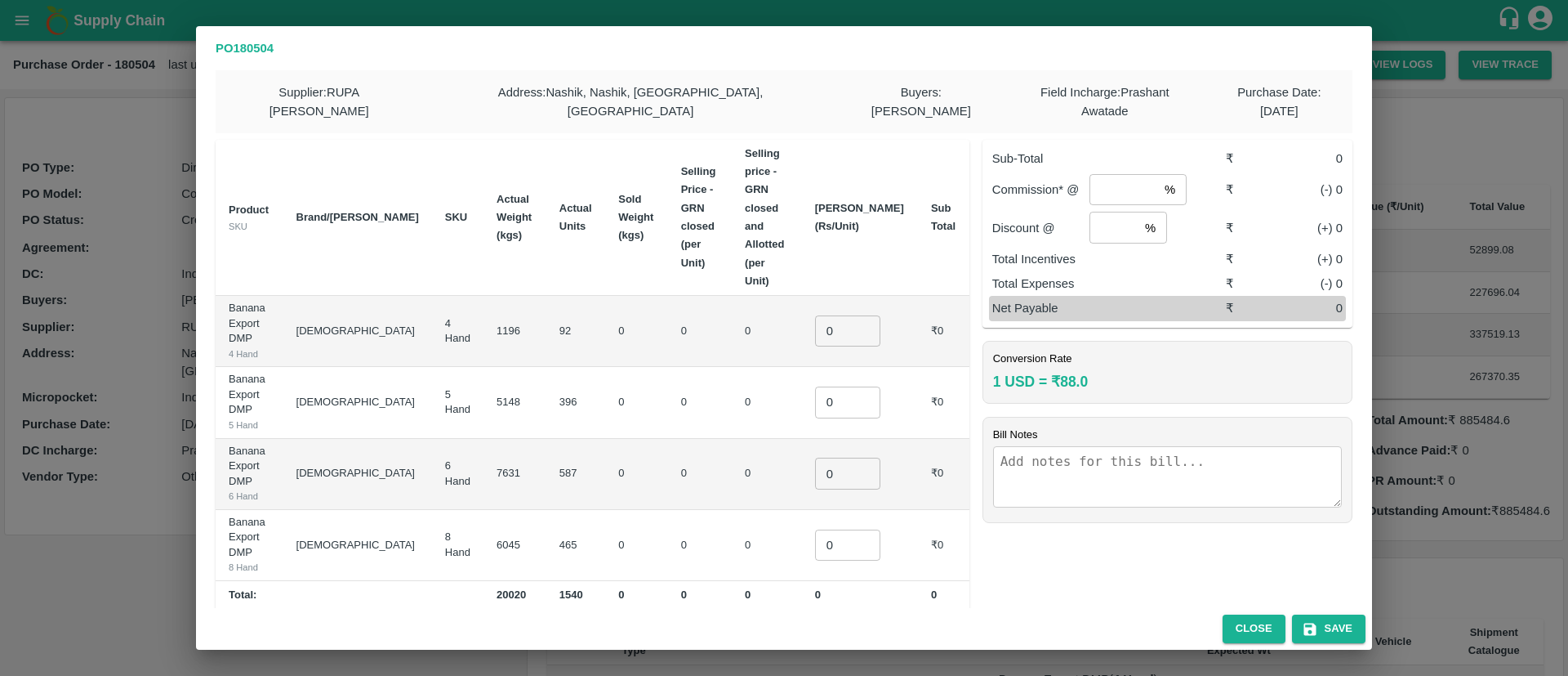
click at [546, 296] on td "92" at bounding box center [575, 331] width 59 height 71
click at [854, 315] on input "0" at bounding box center [848, 330] width 66 height 31
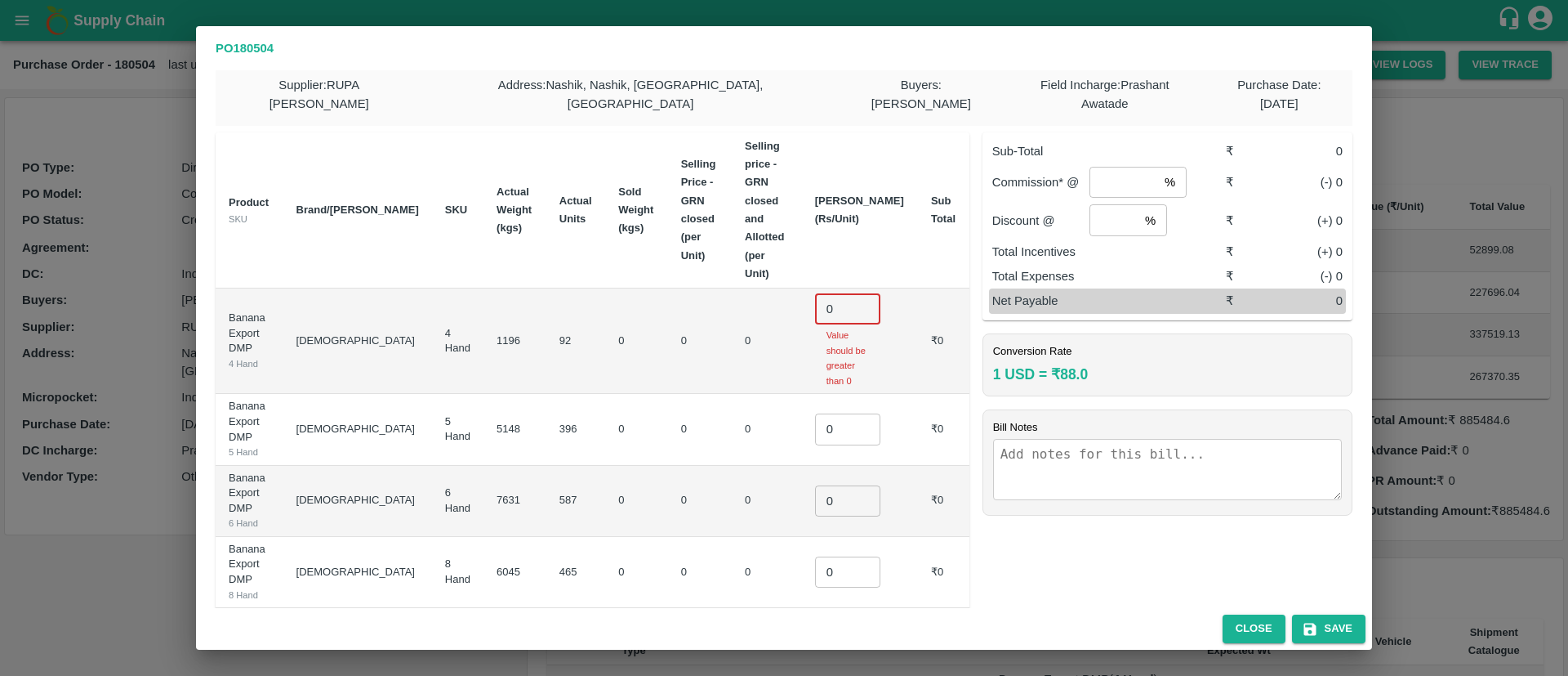
scroll to position [6, 0]
click at [784, 57] on p "PO 180504" at bounding box center [784, 48] width 1137 height 18
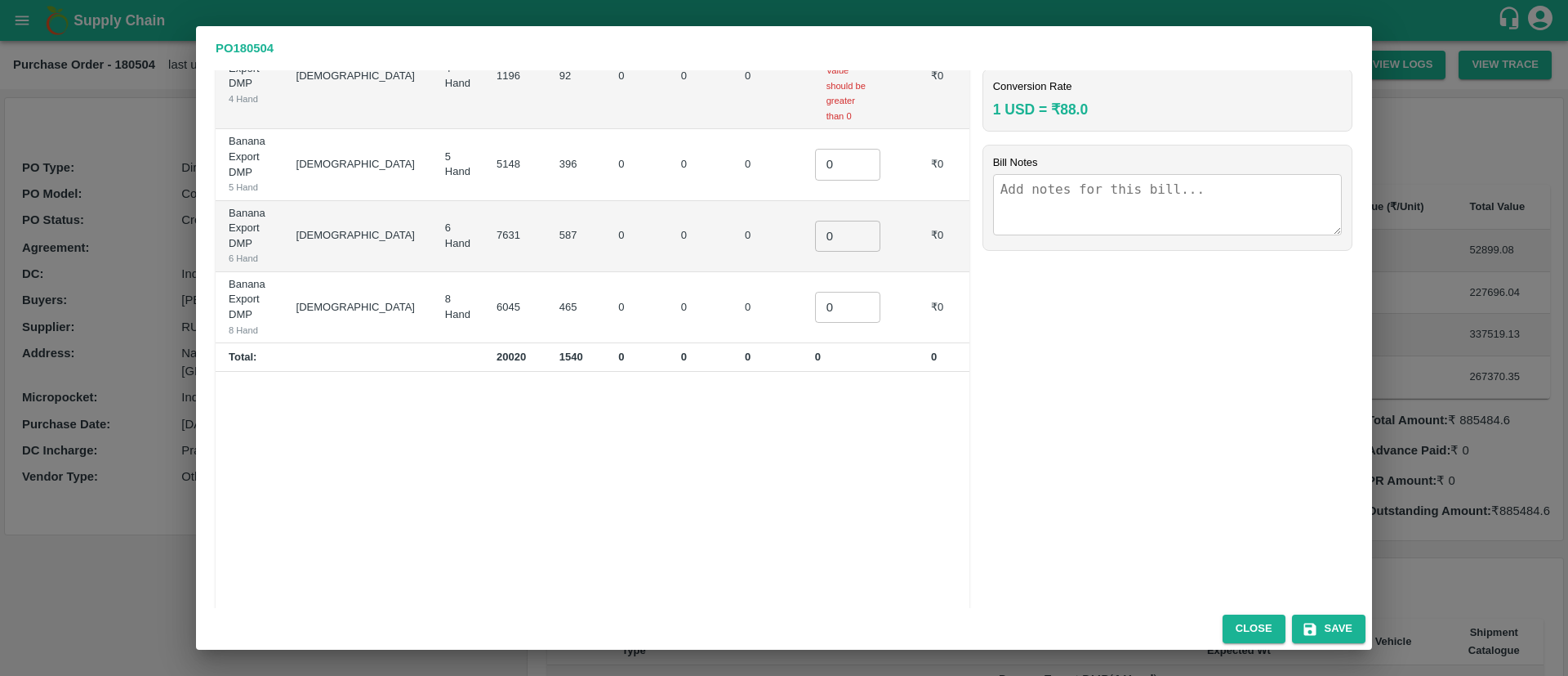
scroll to position [572, 0]
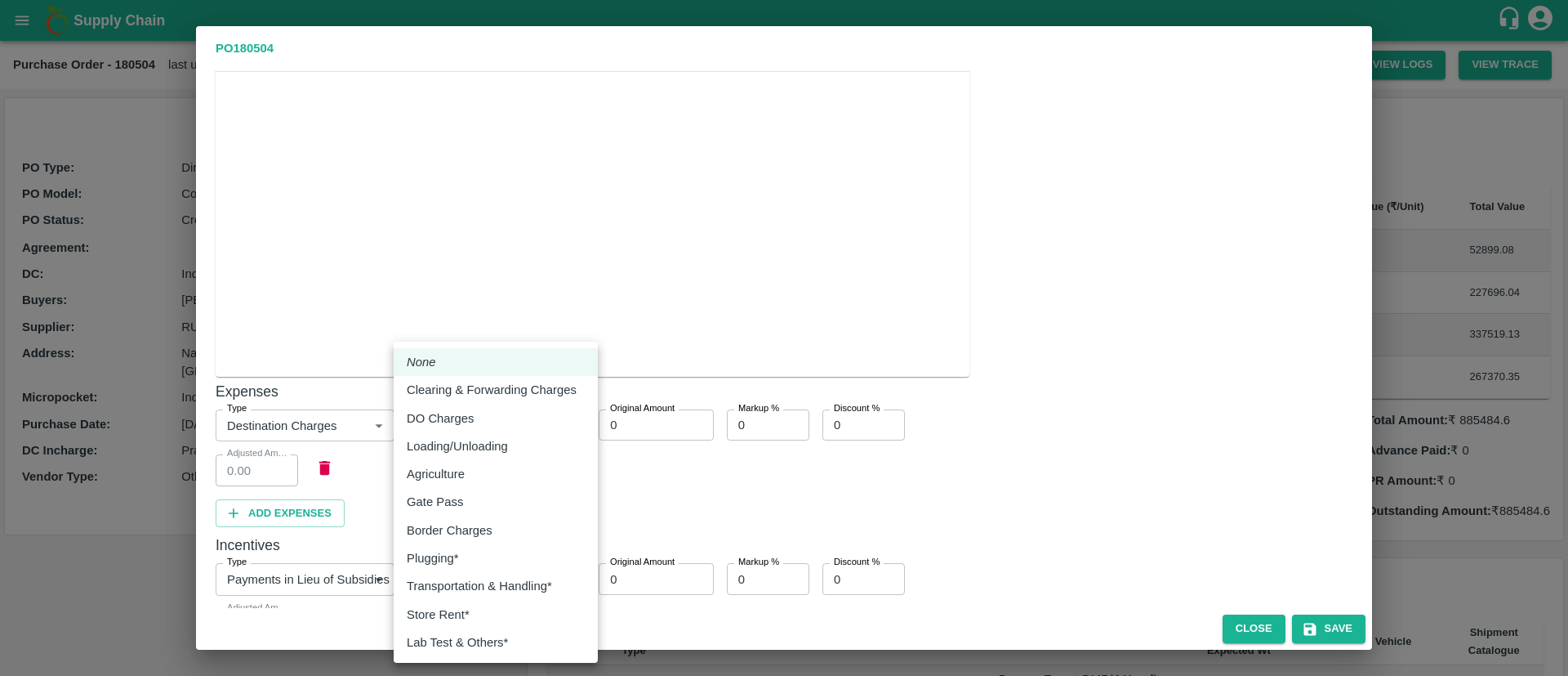
click at [515, 366] on body "Supply Chain Purchase Order - 180504 last updated at [DATE] 11:14 AM Update Pay…" at bounding box center [784, 338] width 1568 height 676
click at [782, 170] on div at bounding box center [784, 338] width 1568 height 676
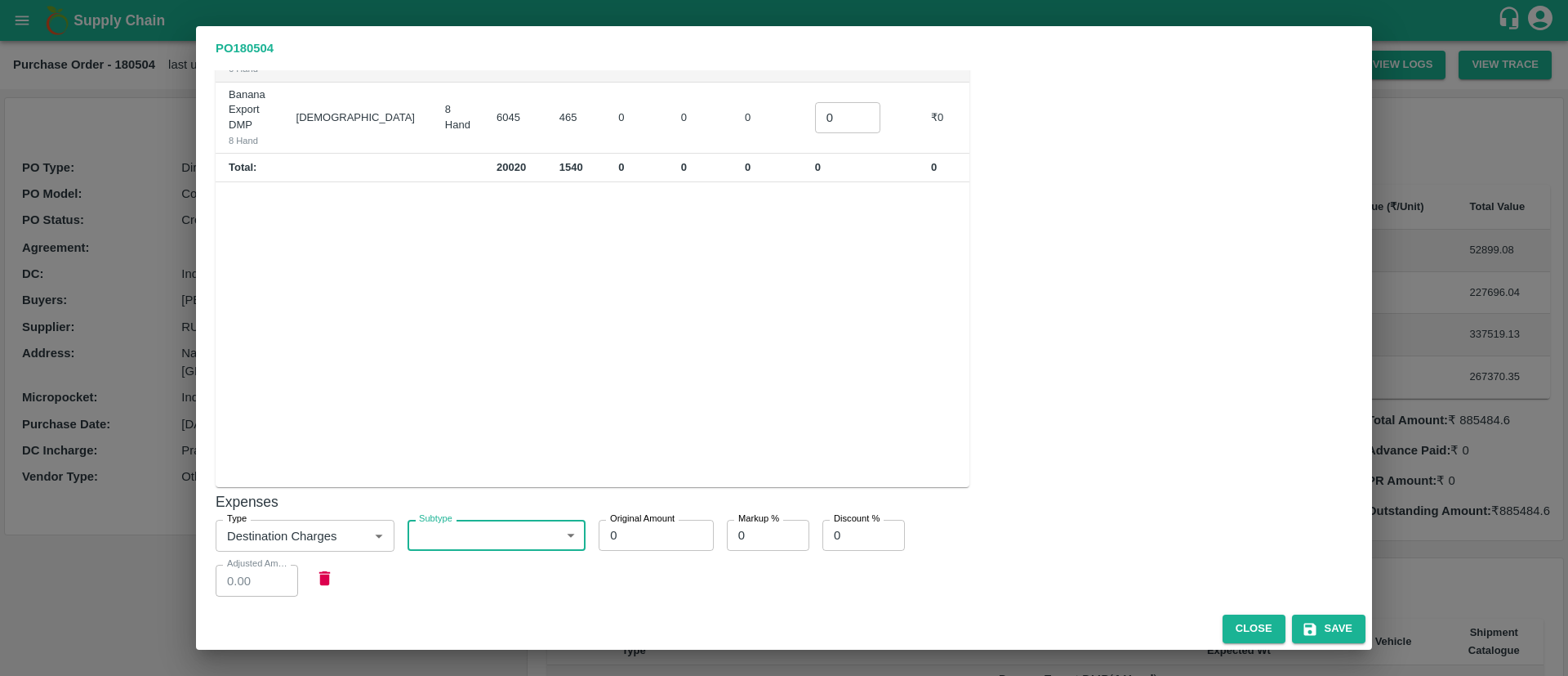
scroll to position [463, 0]
click at [487, 505] on div "Type Destination Charges 2 Type Subtype ​ Subtype Original Amount 0 Original Am…" at bounding box center [586, 550] width 767 height 90
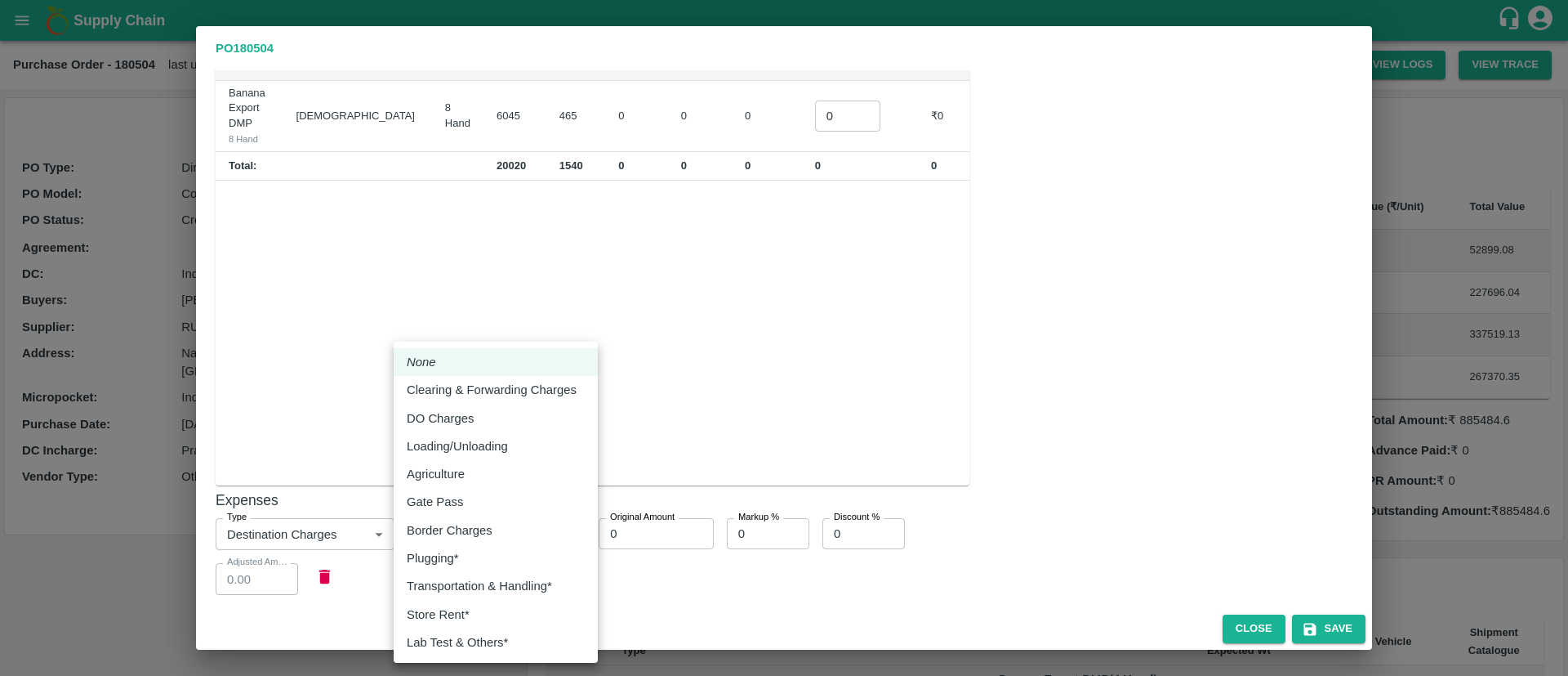
click at [536, 464] on body "Supply Chain Purchase Order - 180504 last updated at [DATE] 11:14 AM Update Pay…" at bounding box center [784, 338] width 1568 height 676
click at [940, 162] on div at bounding box center [784, 338] width 1568 height 676
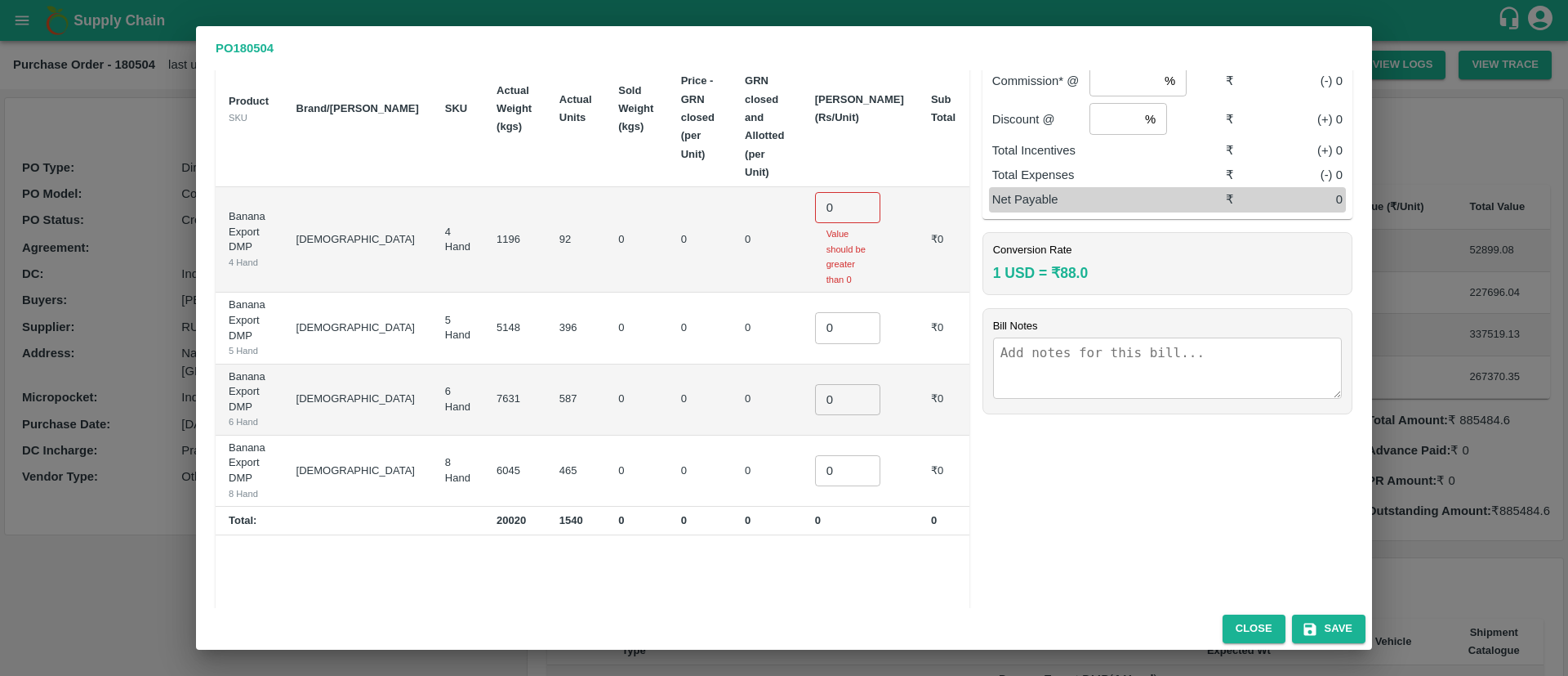
scroll to position [0, 0]
